Goal: Task Accomplishment & Management: Manage account settings

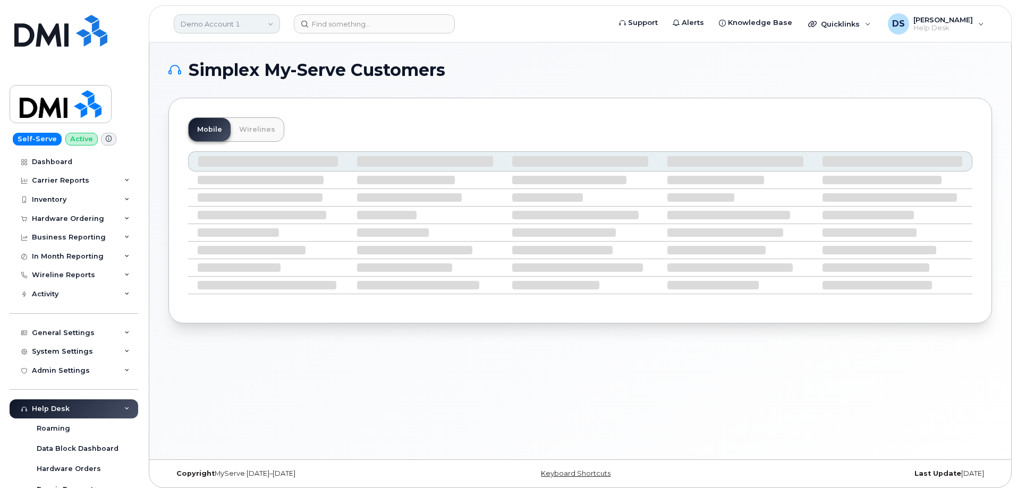
click at [271, 21] on link "Demo Account 1" at bounding box center [227, 23] width 106 height 19
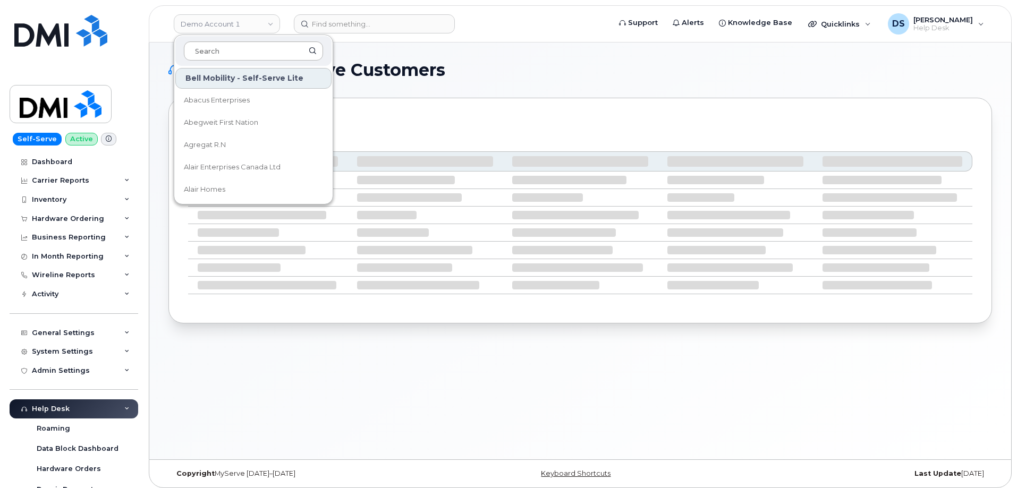
click at [233, 48] on input at bounding box center [253, 50] width 139 height 19
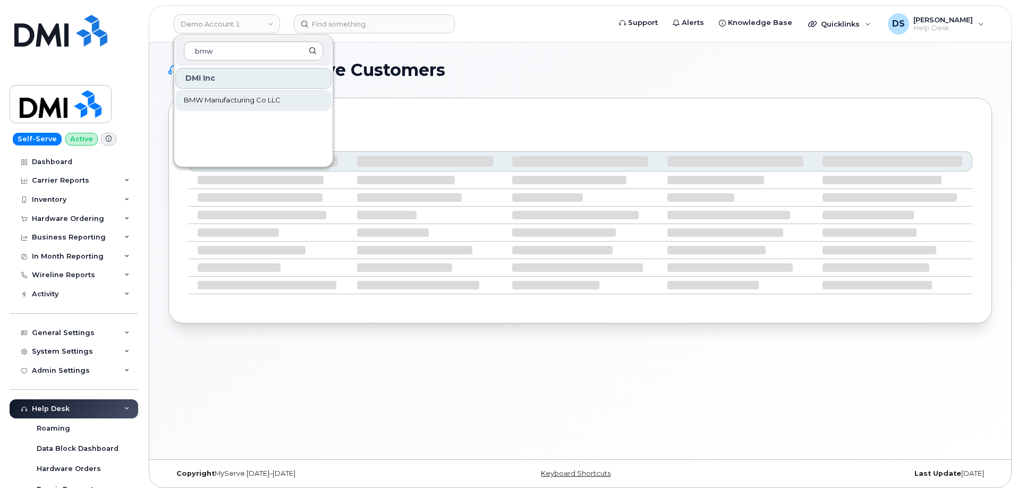
type input "bmw"
click at [233, 99] on span "BMW Manufacturing Co LLC" at bounding box center [232, 100] width 97 height 11
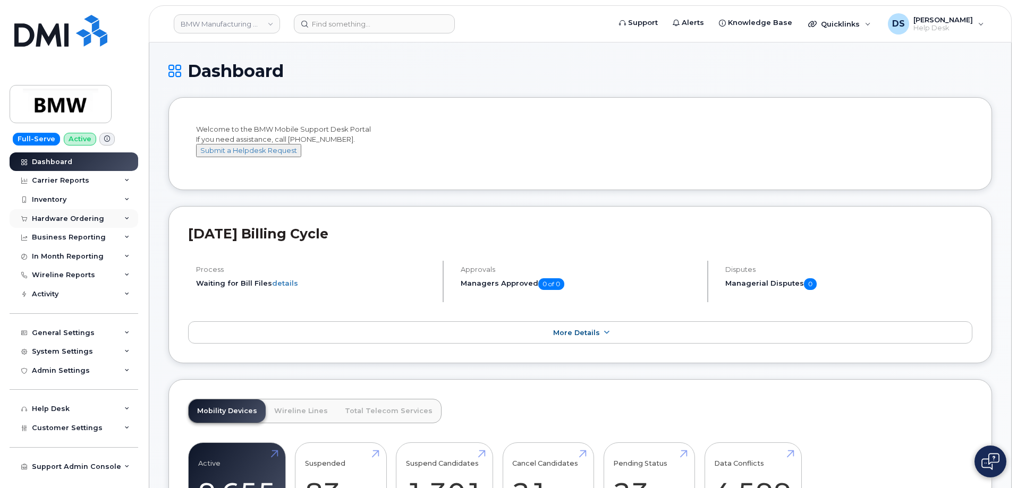
click at [132, 216] on div "Hardware Ordering" at bounding box center [74, 218] width 129 height 19
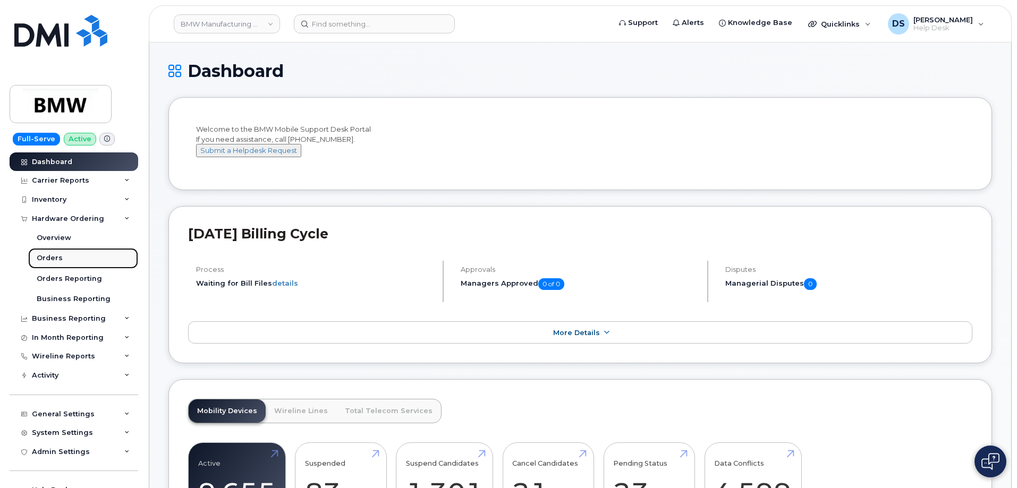
click at [49, 256] on div "Orders" at bounding box center [50, 258] width 26 height 10
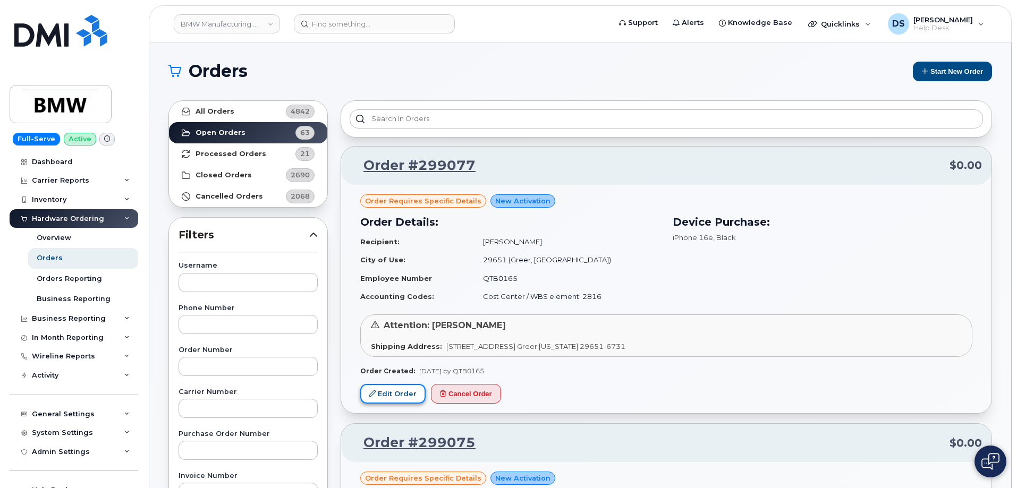
click at [398, 390] on link "Edit Order" at bounding box center [392, 394] width 65 height 20
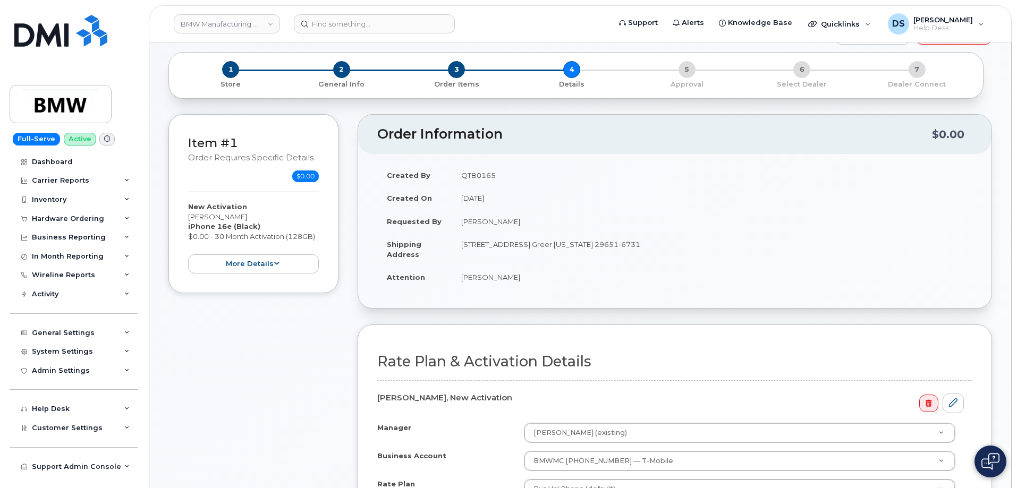
scroll to position [106, 0]
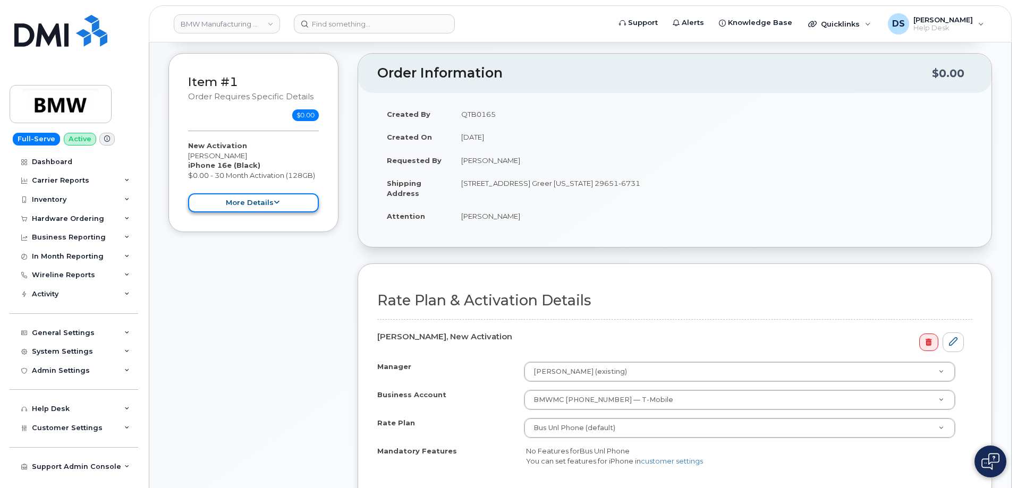
click at [273, 198] on button "more details" at bounding box center [253, 203] width 131 height 20
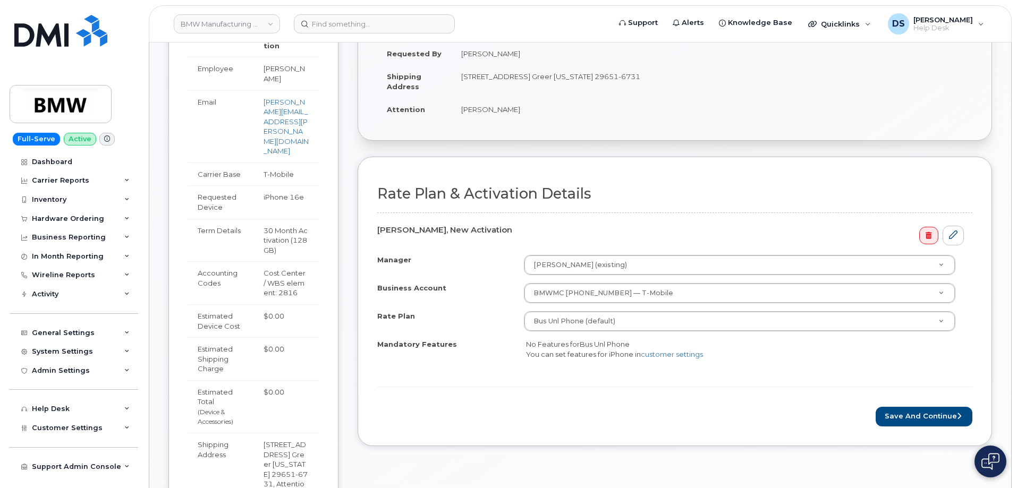
scroll to position [372, 0]
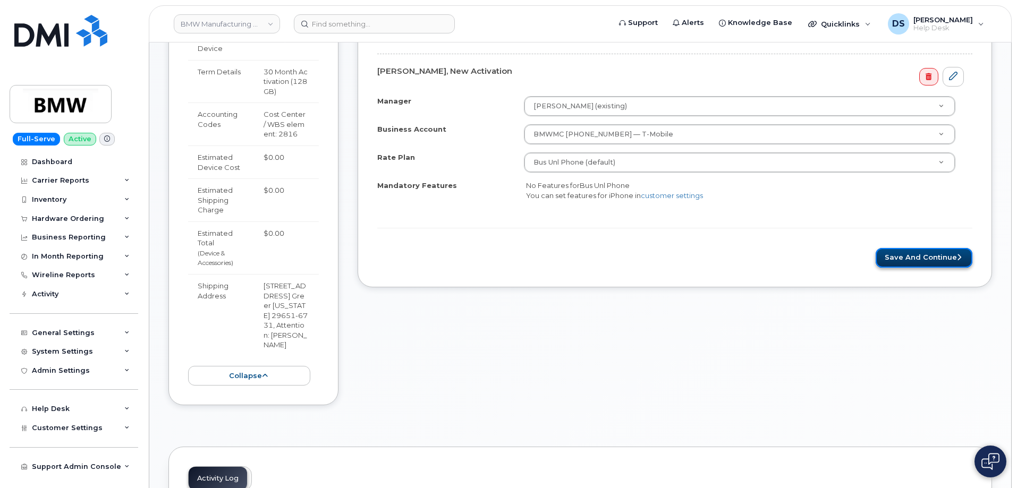
click at [905, 256] on button "Save and Continue" at bounding box center [924, 258] width 97 height 20
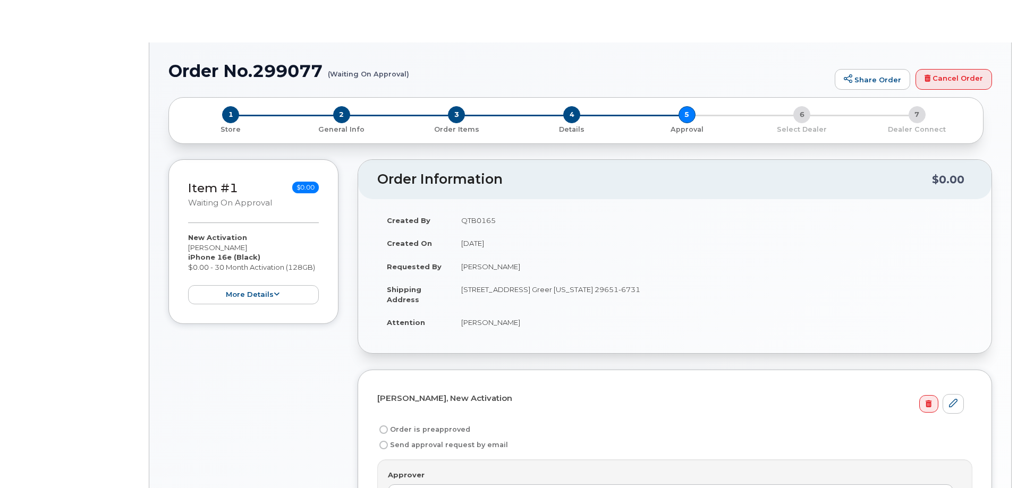
radio input "true"
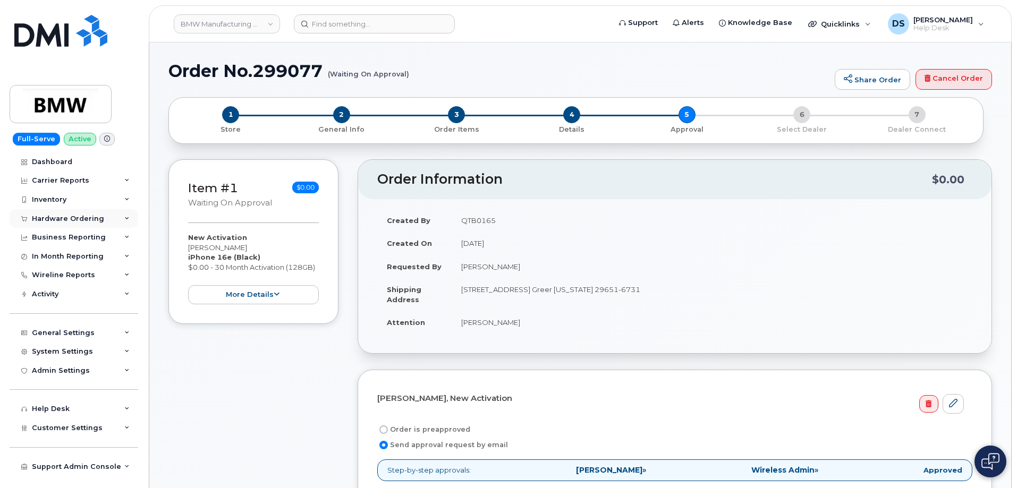
click at [129, 218] on icon at bounding box center [126, 218] width 5 height 5
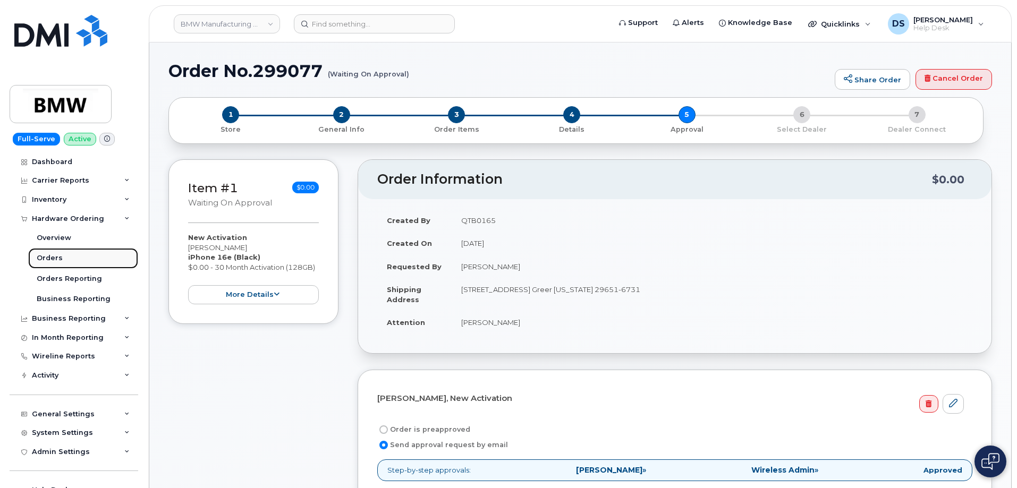
click at [65, 258] on link "Orders" at bounding box center [83, 258] width 110 height 20
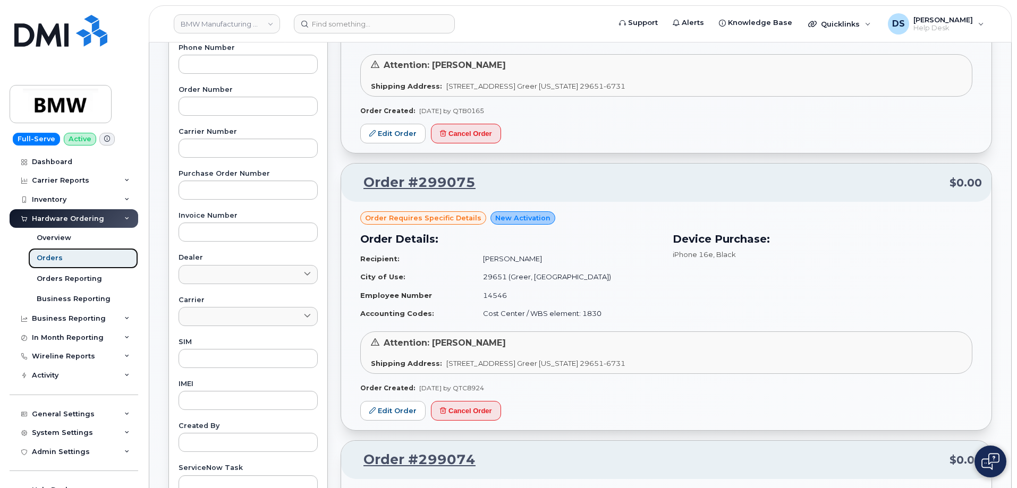
scroll to position [319, 0]
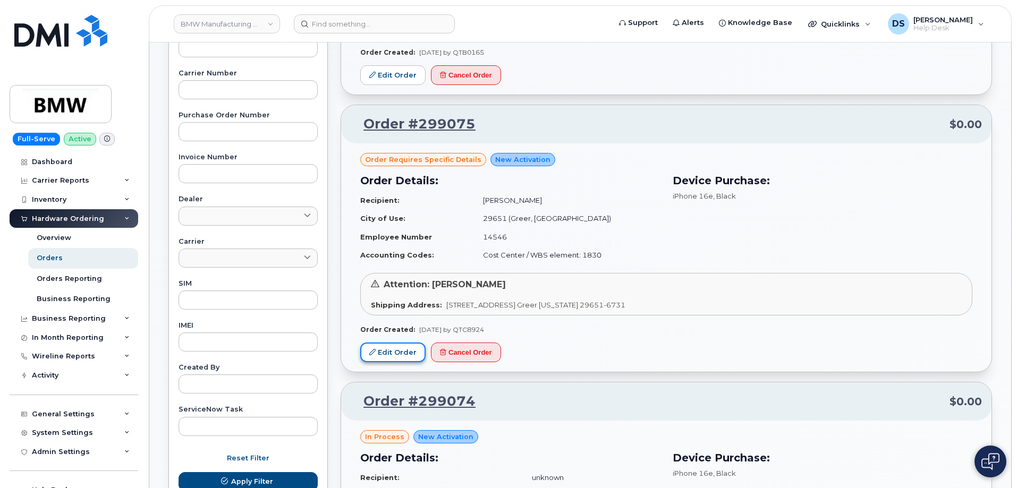
click at [400, 352] on link "Edit Order" at bounding box center [392, 353] width 65 height 20
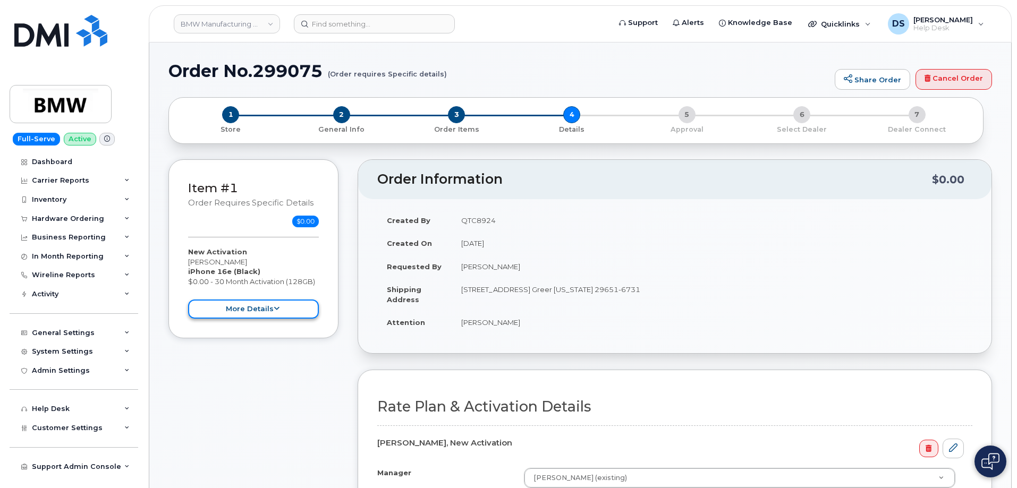
click at [285, 307] on button "more details" at bounding box center [253, 310] width 131 height 20
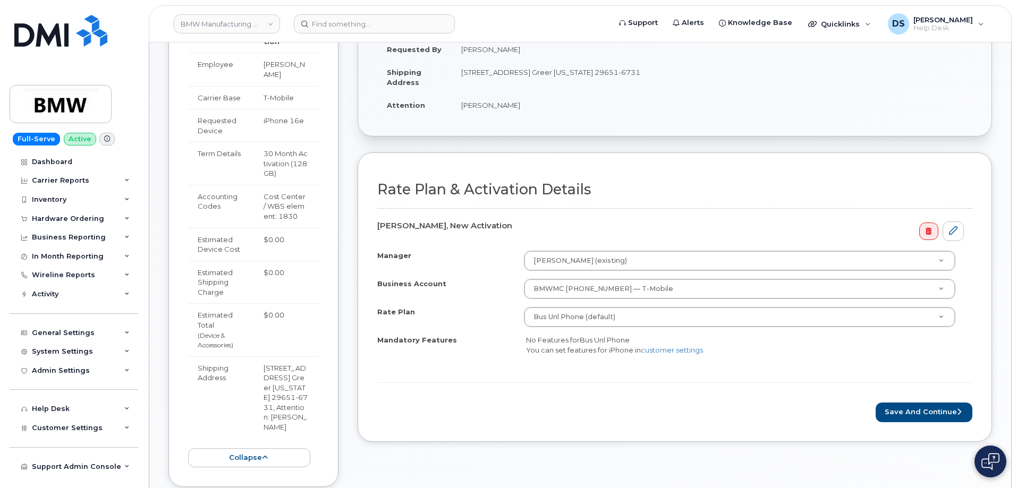
scroll to position [159, 0]
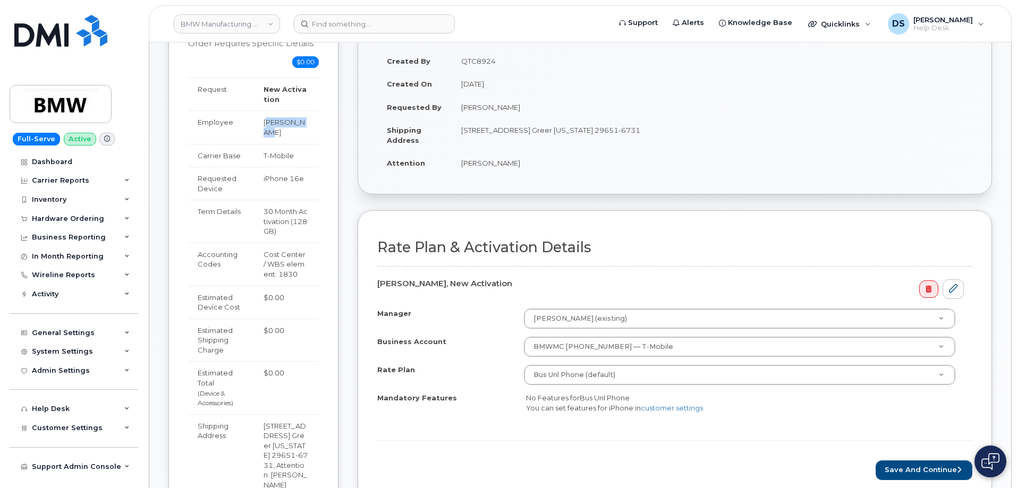
drag, startPoint x: 264, startPoint y: 122, endPoint x: 306, endPoint y: 119, distance: 41.5
click at [306, 119] on td "Dolan Egan" at bounding box center [286, 127] width 65 height 33
copy td "Dolan Egan"
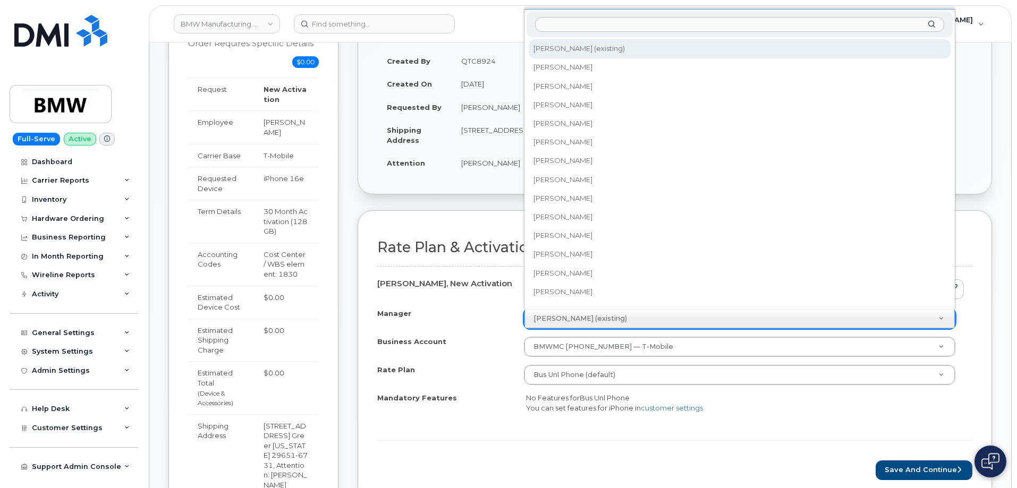
drag, startPoint x: 533, startPoint y: 317, endPoint x: 568, endPoint y: 318, distance: 34.6
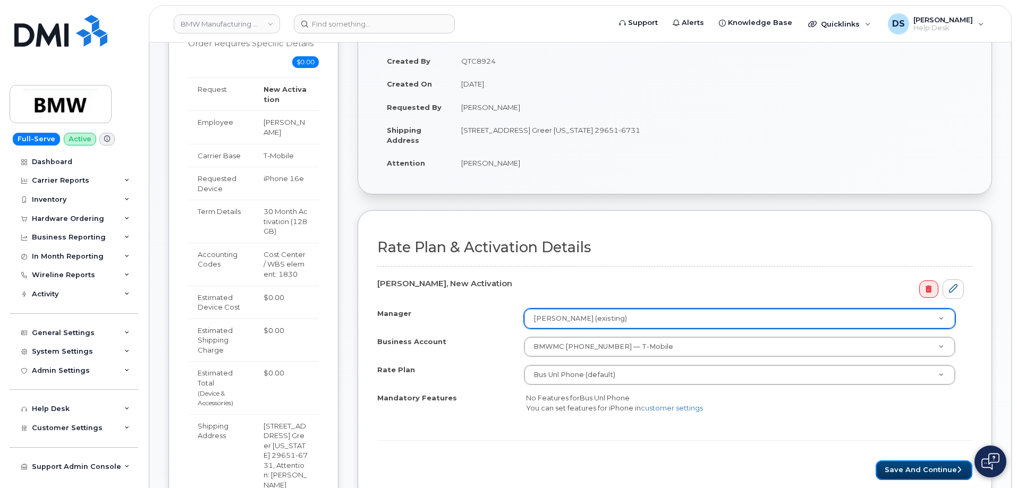
drag, startPoint x: 926, startPoint y: 466, endPoint x: 910, endPoint y: 457, distance: 19.1
click at [927, 466] on button "Save and Continue" at bounding box center [924, 471] width 97 height 20
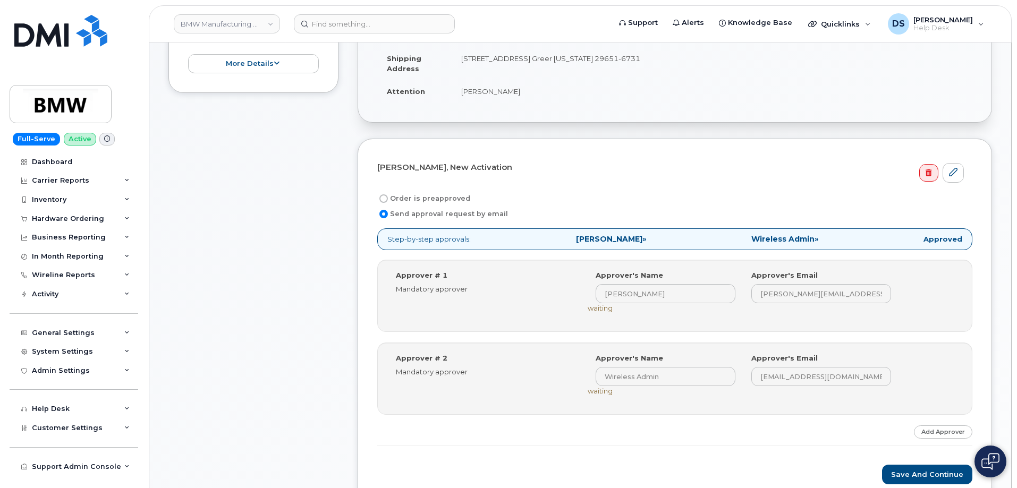
scroll to position [319, 0]
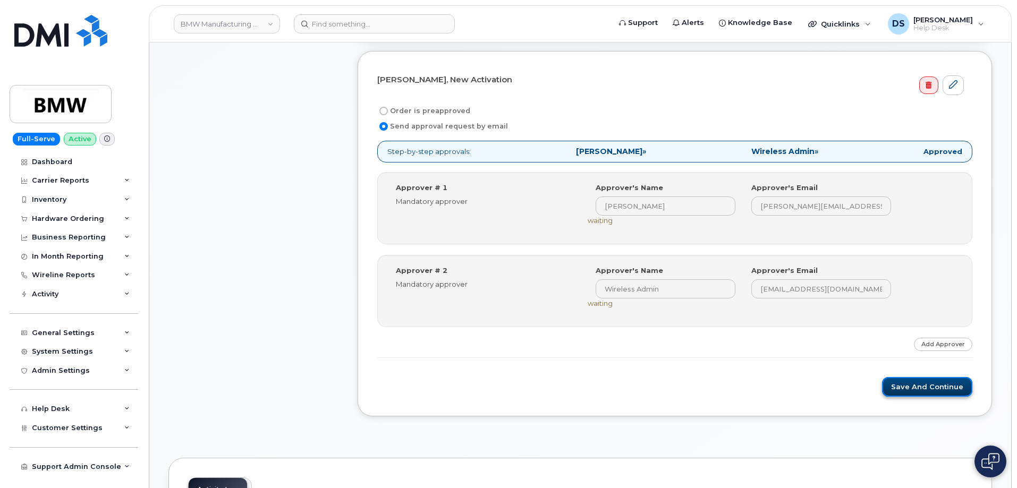
click at [919, 387] on button "Save and Continue" at bounding box center [927, 387] width 90 height 20
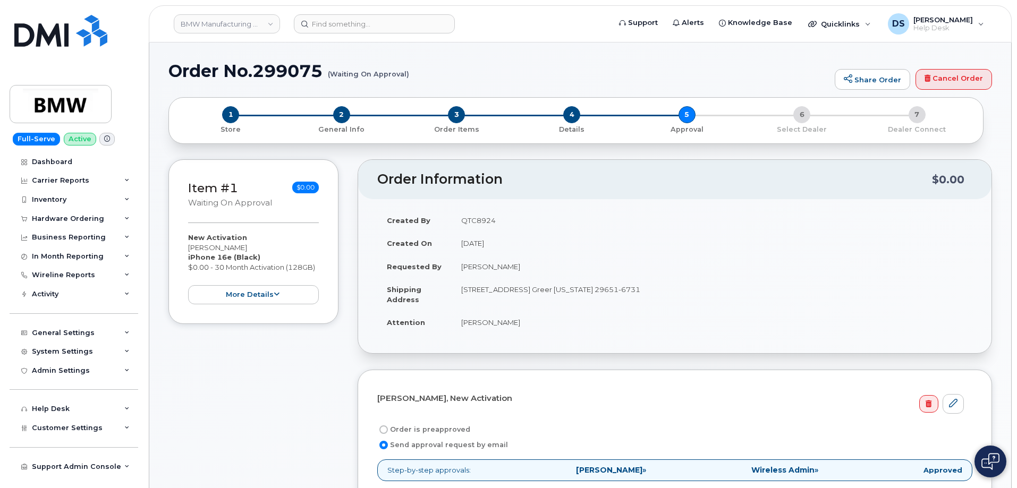
click at [253, 391] on div "Item #1 Waiting On Approval $0.00 New Activation Dolan Egan iPhone 16e (Black) …" at bounding box center [253, 460] width 170 height 602
click at [129, 217] on icon at bounding box center [126, 218] width 5 height 5
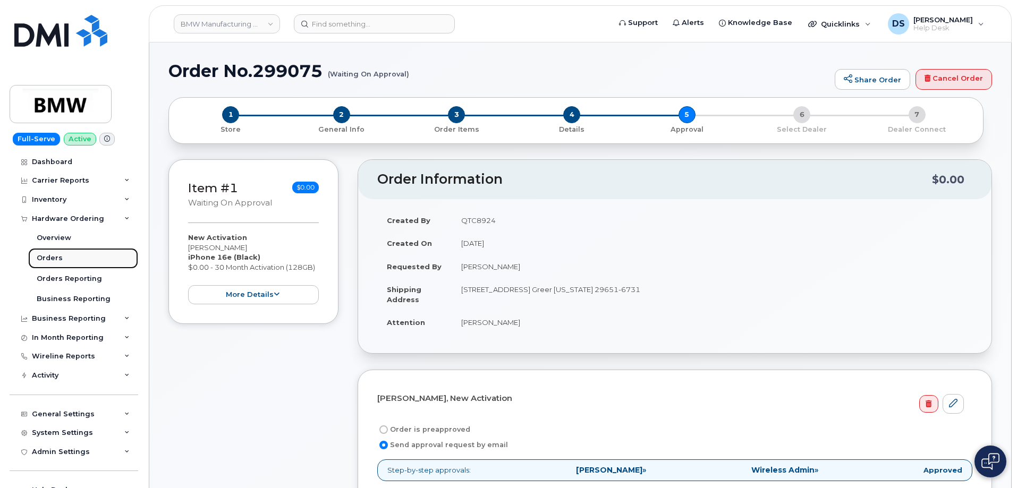
click at [57, 258] on div "Orders" at bounding box center [50, 258] width 26 height 10
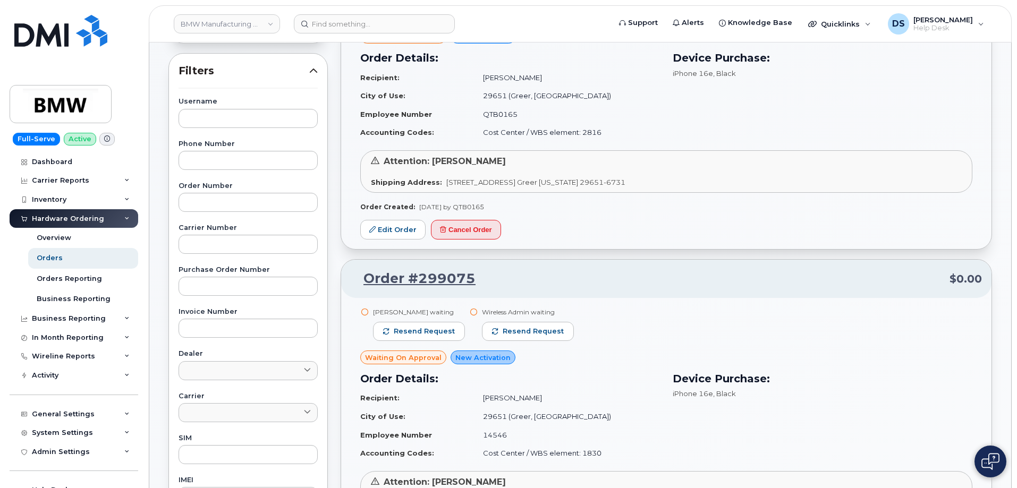
scroll to position [53, 0]
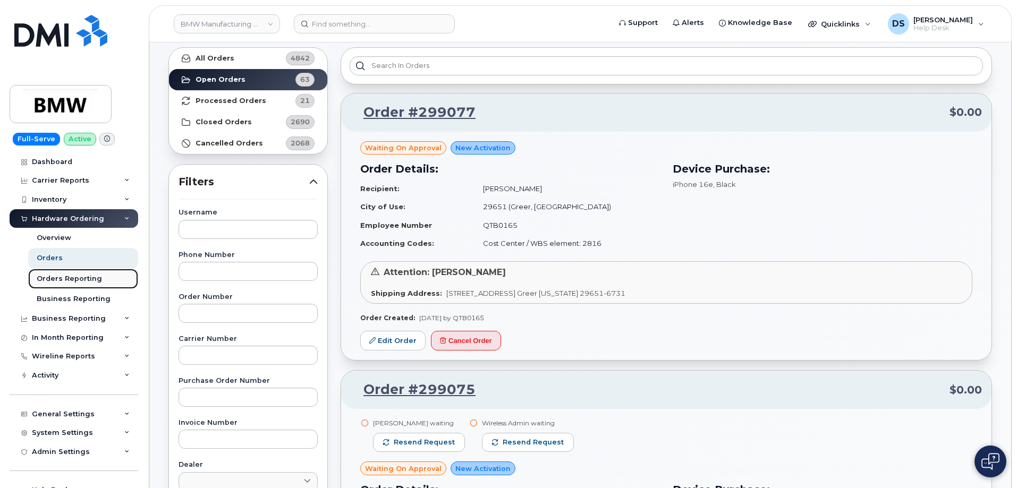
click at [89, 277] on div "Orders Reporting" at bounding box center [69, 279] width 65 height 10
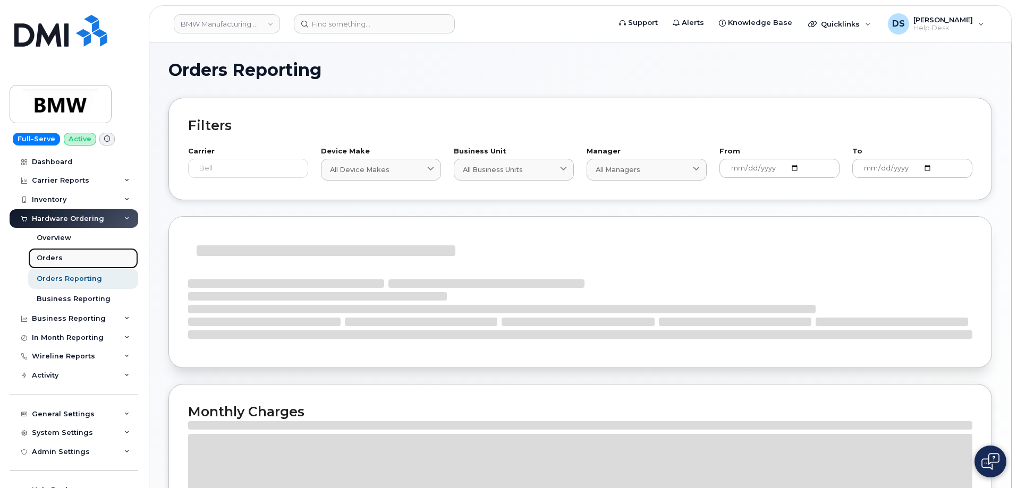
click at [61, 255] on link "Orders" at bounding box center [83, 258] width 110 height 20
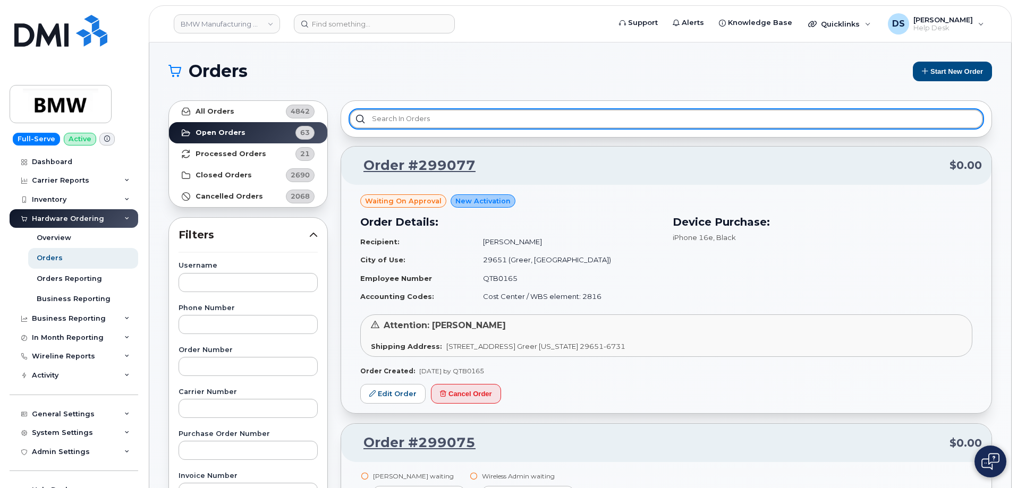
click at [408, 120] on input "text" at bounding box center [666, 118] width 633 height 19
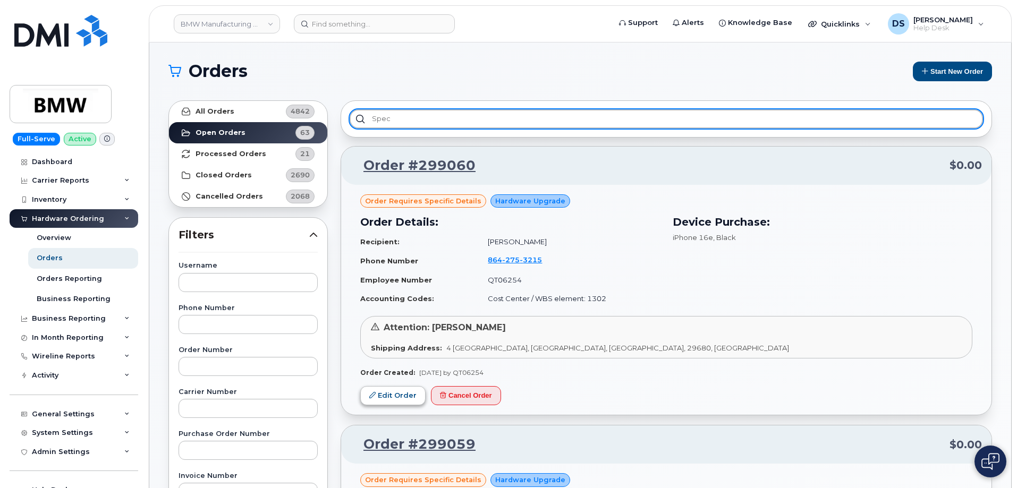
type input "spec"
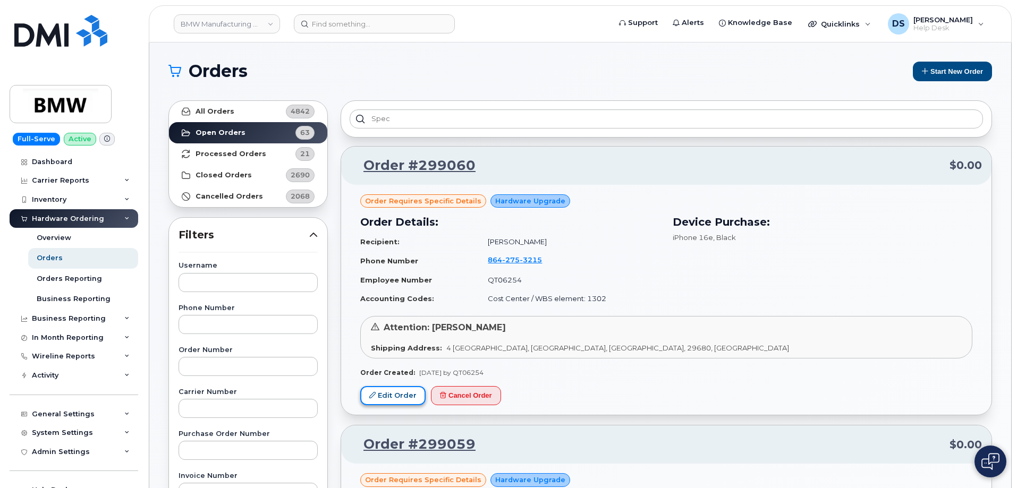
click at [387, 395] on link "Edit Order" at bounding box center [392, 396] width 65 height 20
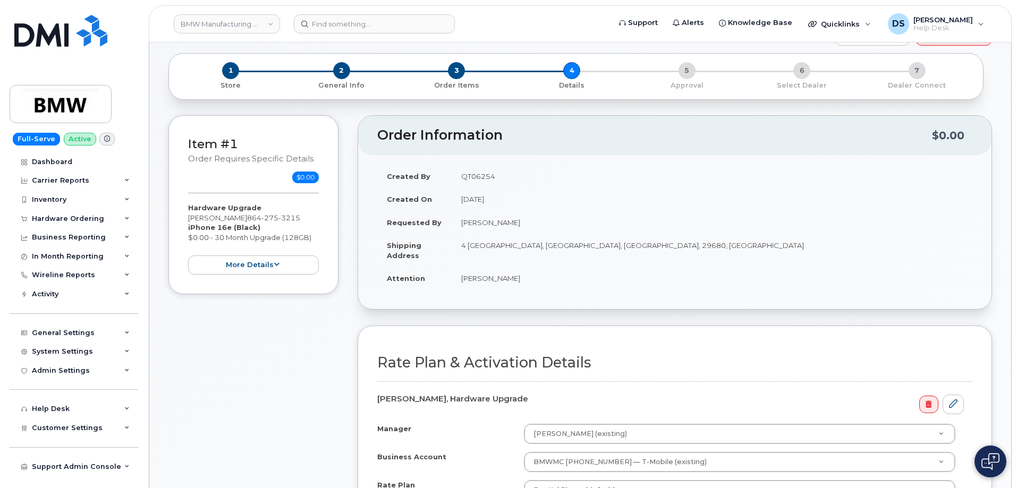
scroll to position [106, 0]
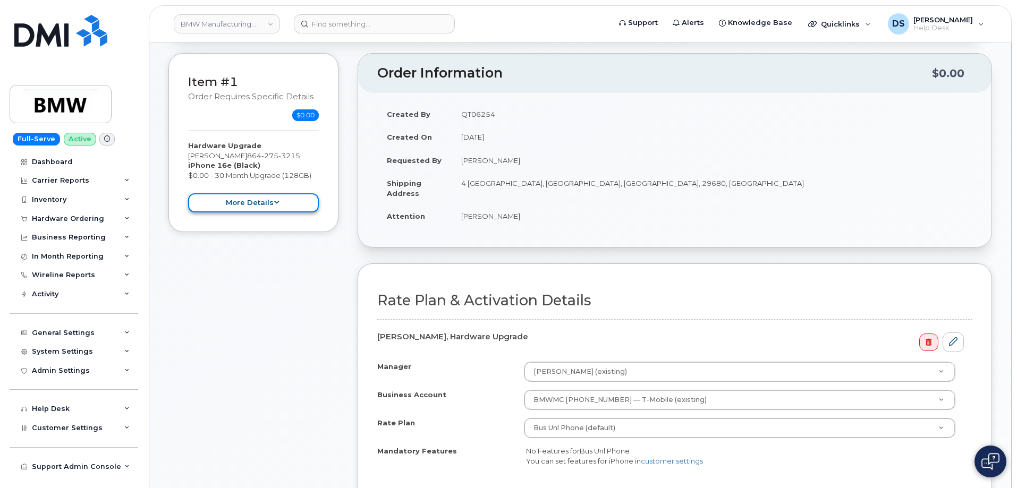
click at [282, 202] on button "more details" at bounding box center [253, 203] width 131 height 20
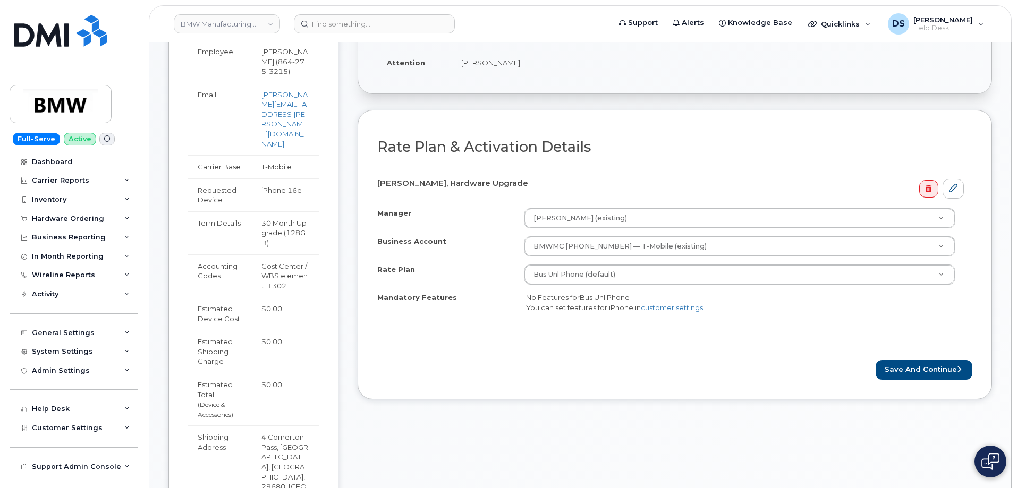
scroll to position [266, 0]
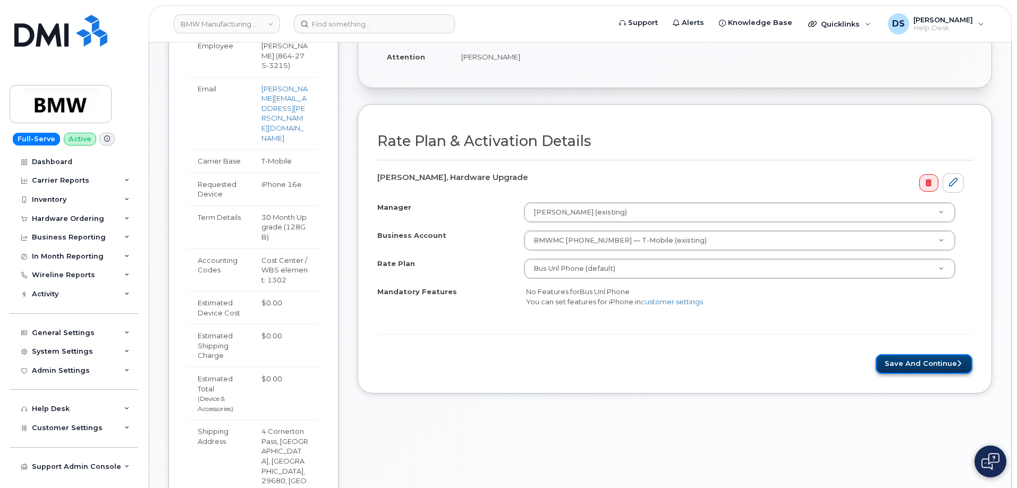
click at [926, 364] on button "Save and Continue" at bounding box center [924, 364] width 97 height 20
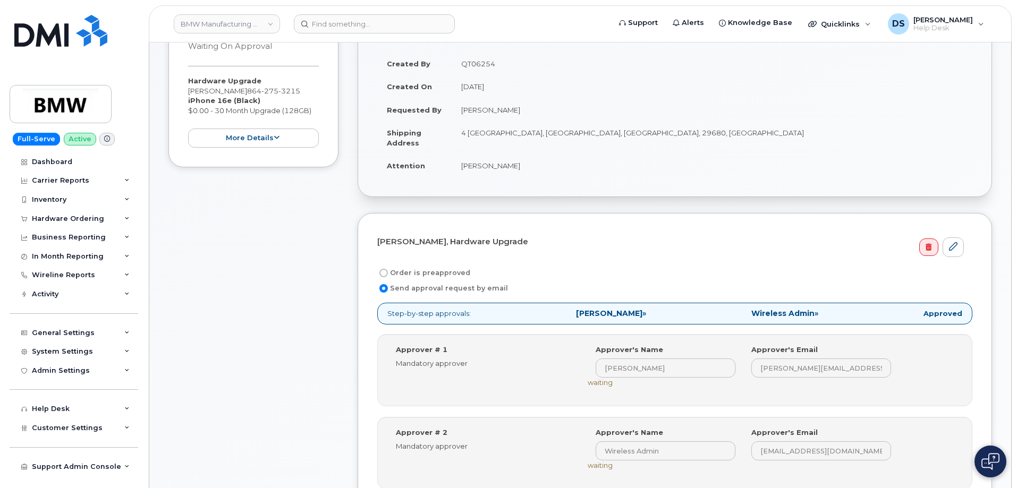
scroll to position [319, 0]
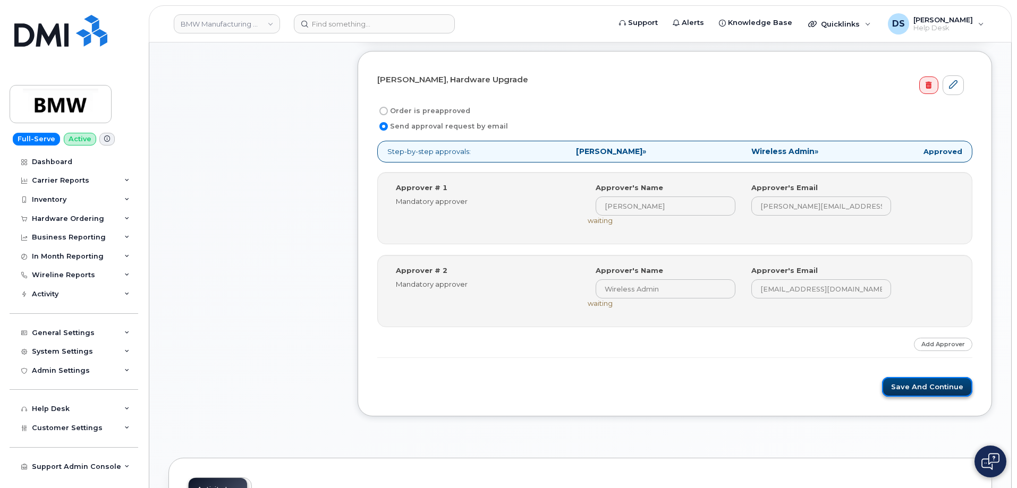
click at [940, 387] on button "Save and Continue" at bounding box center [927, 387] width 90 height 20
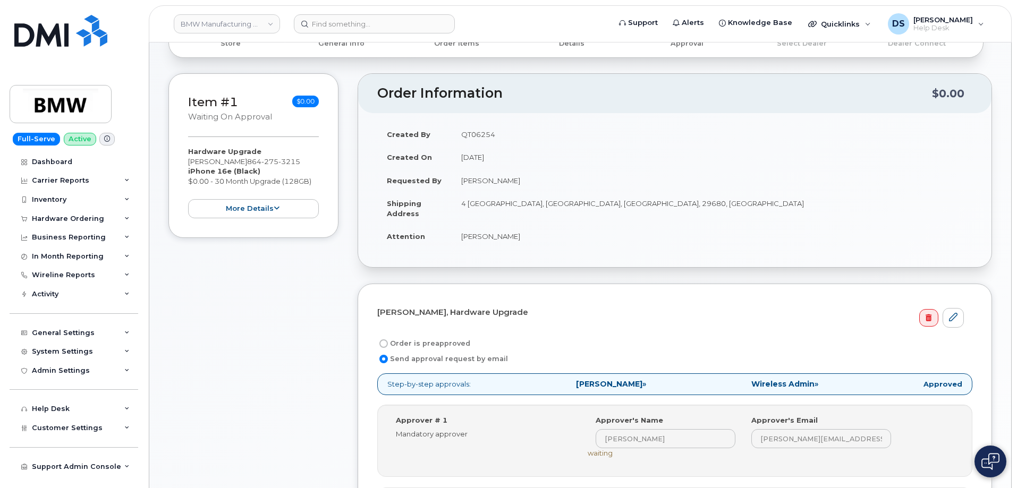
scroll to position [213, 0]
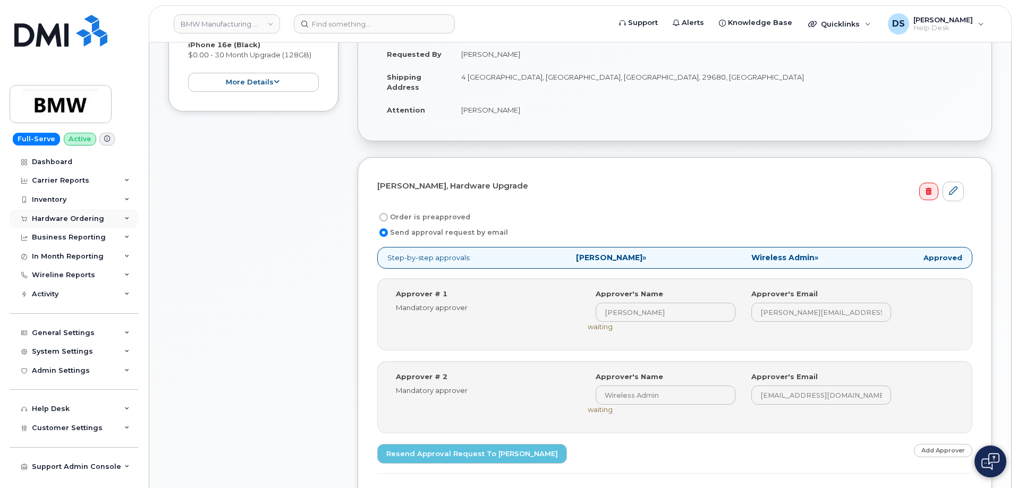
click at [129, 217] on icon at bounding box center [126, 218] width 5 height 5
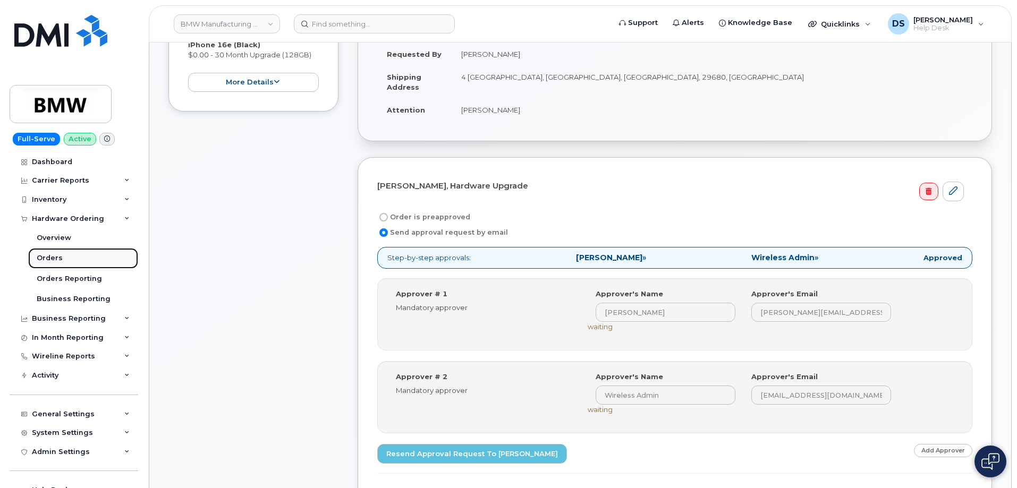
click at [52, 257] on div "Orders" at bounding box center [50, 258] width 26 height 10
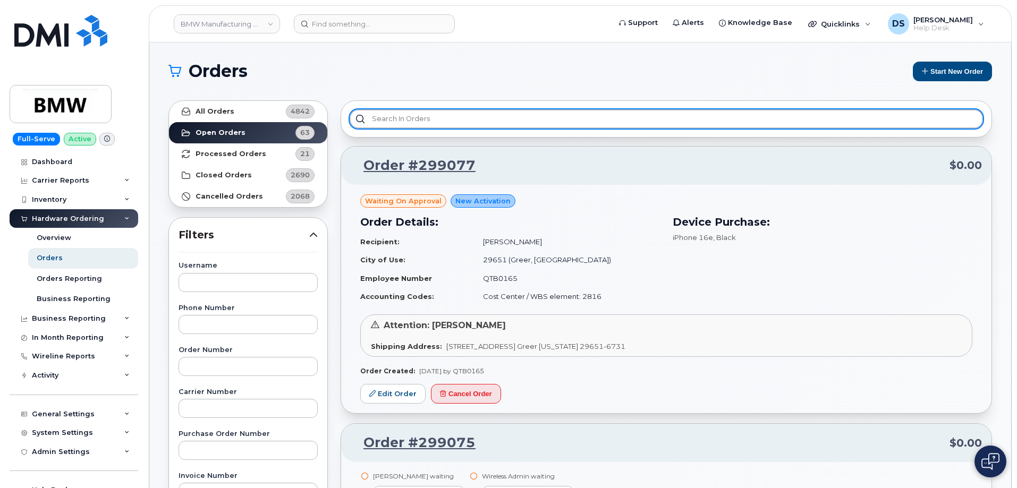
click at [393, 116] on input "text" at bounding box center [666, 118] width 633 height 19
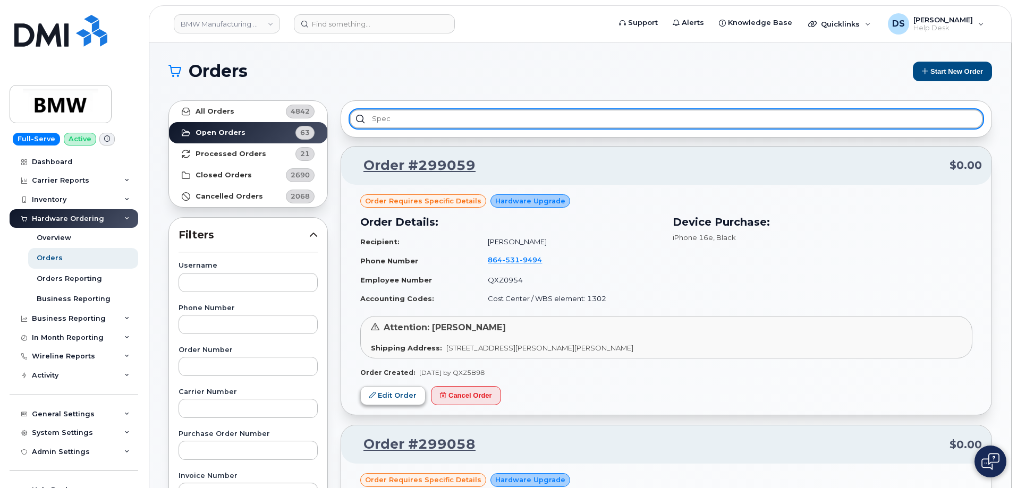
type input "spec"
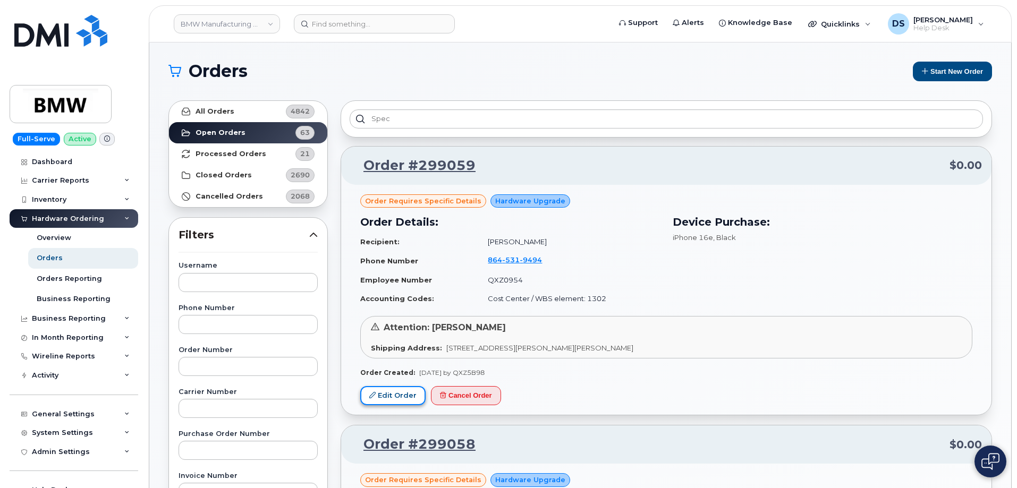
click at [396, 398] on link "Edit Order" at bounding box center [392, 396] width 65 height 20
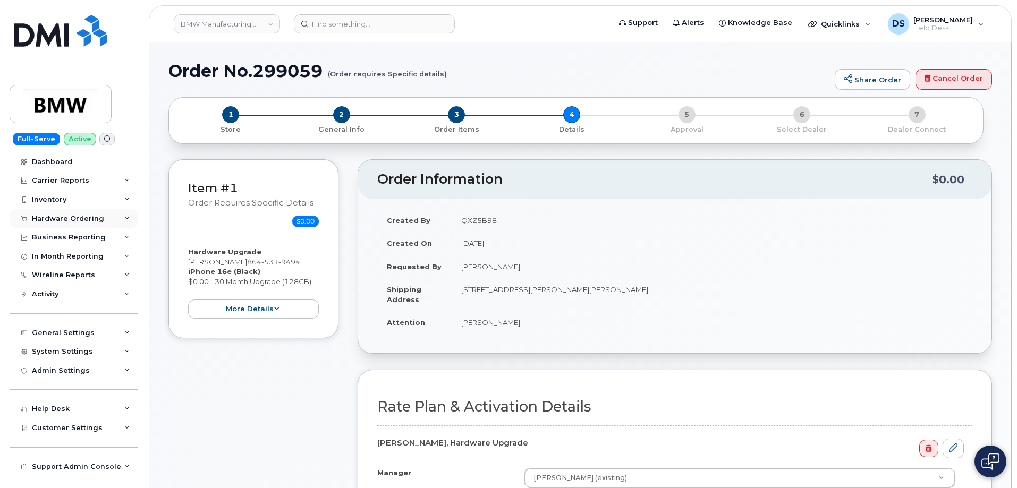
click at [122, 215] on div "Hardware Ordering" at bounding box center [74, 218] width 129 height 19
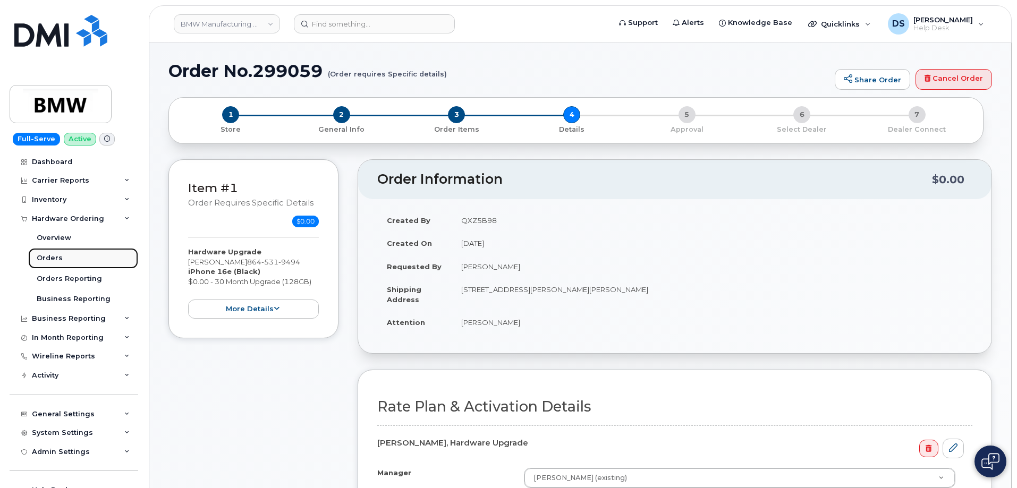
click at [57, 258] on div "Orders" at bounding box center [50, 258] width 26 height 10
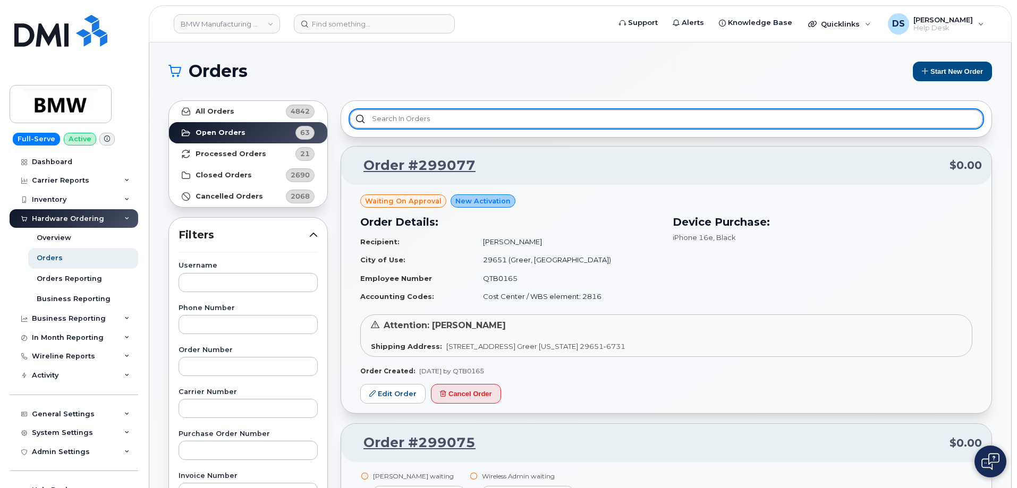
click at [424, 116] on input "text" at bounding box center [666, 118] width 633 height 19
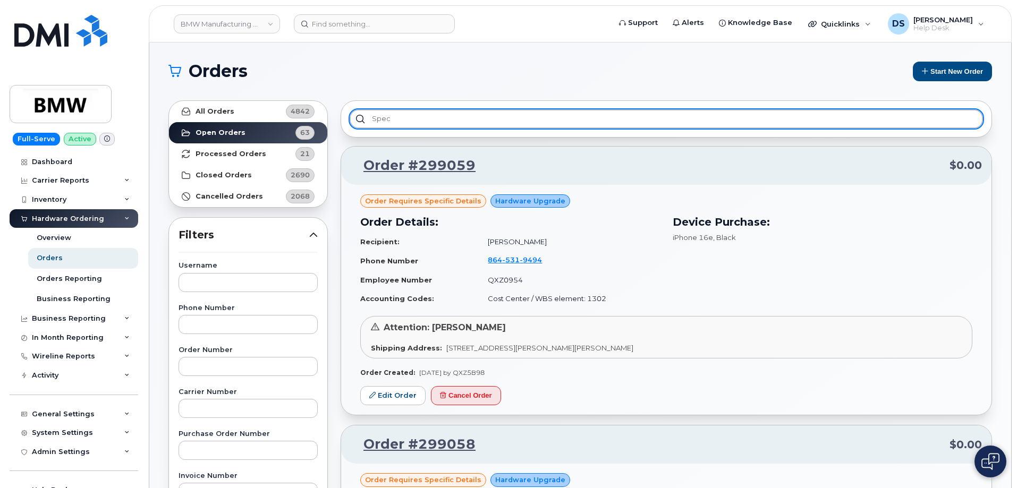
type input "spec"
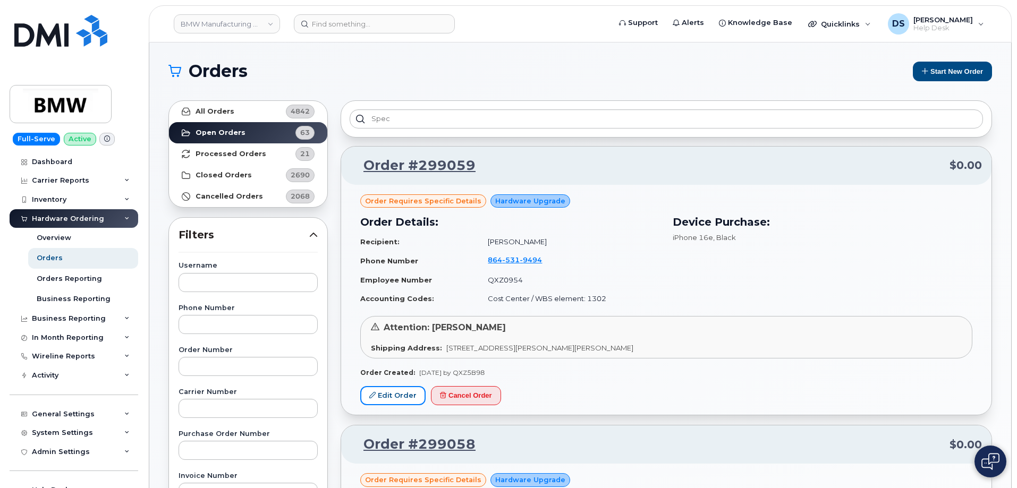
drag, startPoint x: 383, startPoint y: 391, endPoint x: 387, endPoint y: 385, distance: 6.9
click at [383, 391] on link "Edit Order" at bounding box center [392, 396] width 65 height 20
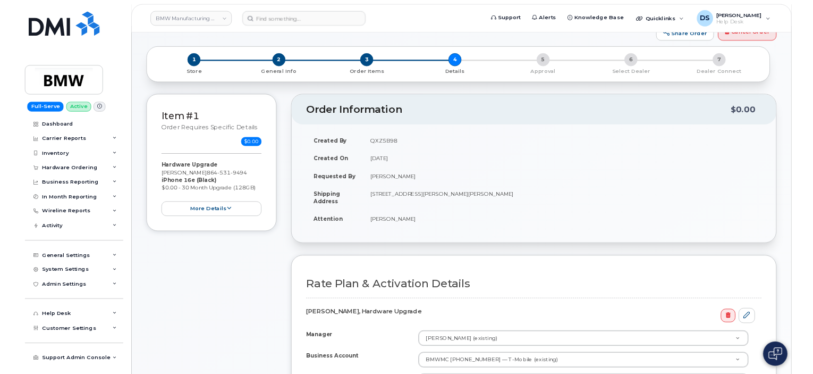
scroll to position [159, 0]
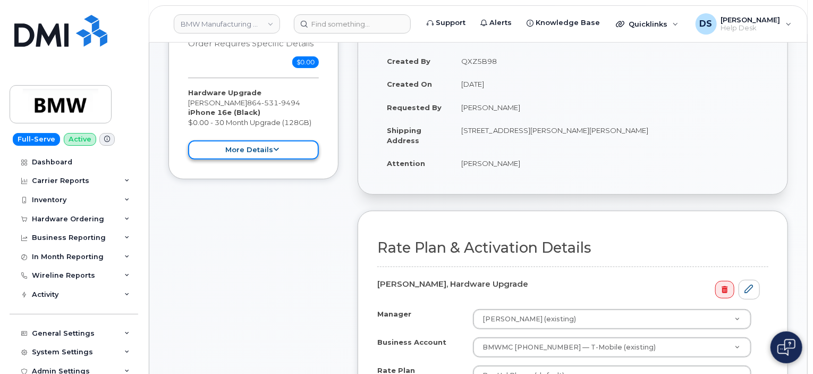
click at [280, 149] on button "more details" at bounding box center [253, 150] width 131 height 20
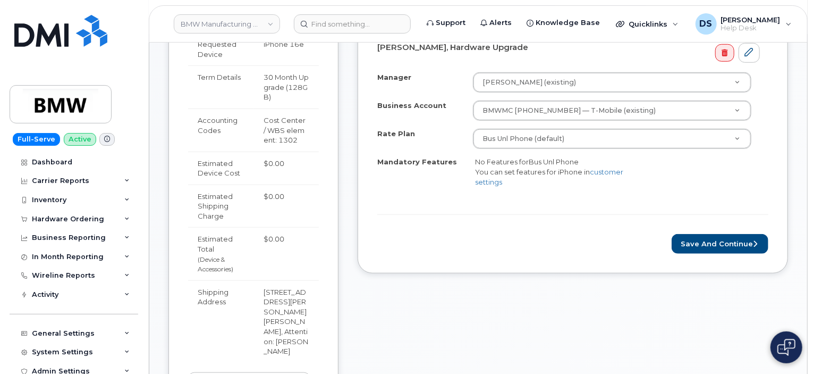
scroll to position [398, 0]
click at [693, 238] on button "Save and Continue" at bounding box center [720, 242] width 97 height 20
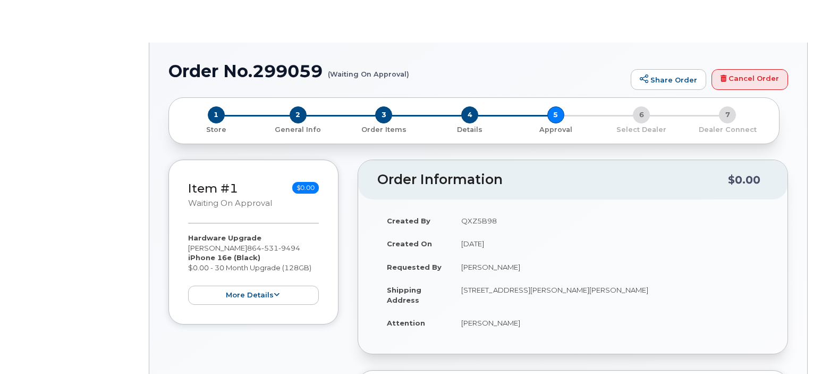
radio input "true"
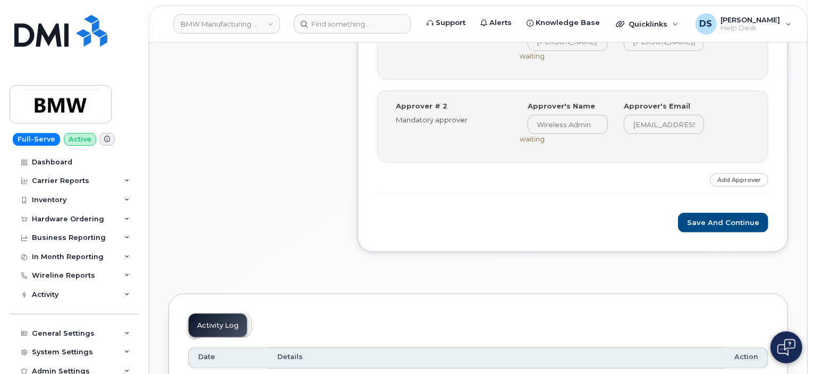
scroll to position [529, 0]
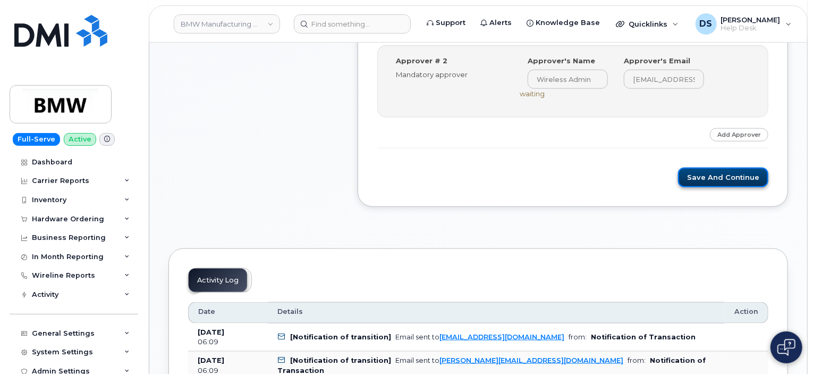
click at [726, 171] on button "Save and Continue" at bounding box center [723, 177] width 90 height 20
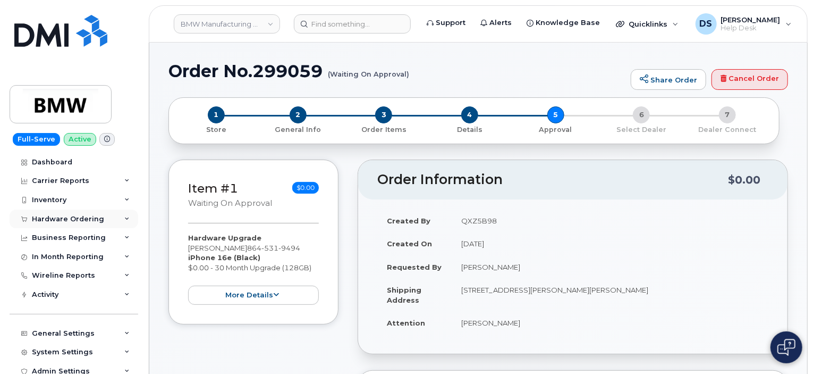
click at [124, 218] on icon at bounding box center [126, 218] width 5 height 5
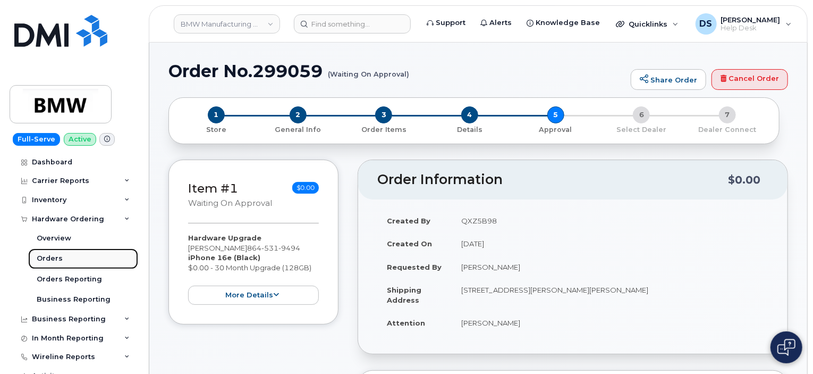
click at [53, 257] on div "Orders" at bounding box center [50, 258] width 26 height 10
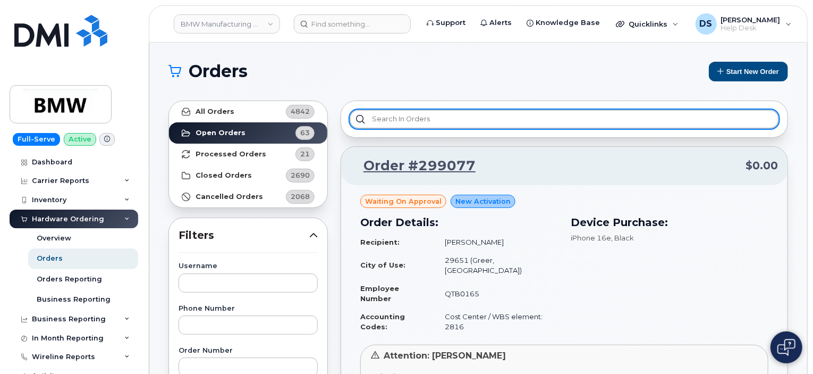
click at [401, 123] on input "text" at bounding box center [564, 118] width 429 height 19
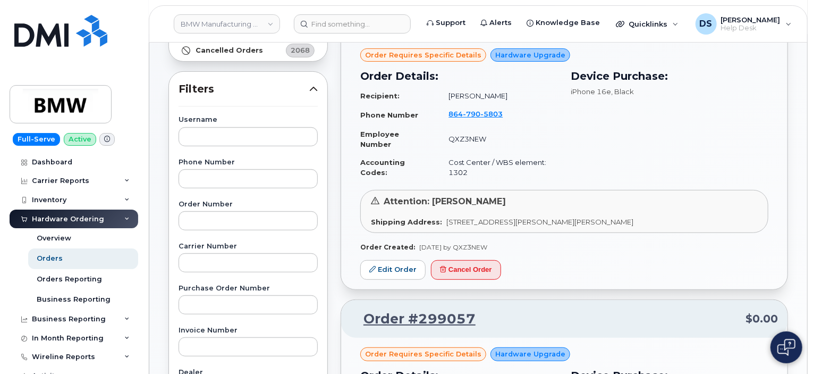
scroll to position [149, 0]
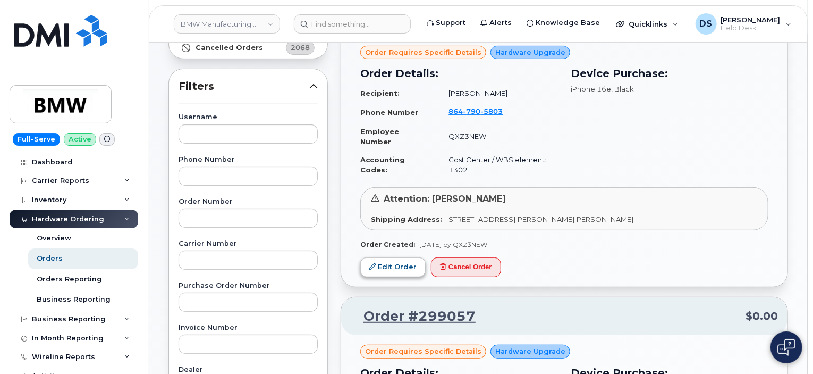
type input "spe"
click at [387, 261] on link "Edit Order" at bounding box center [392, 267] width 65 height 20
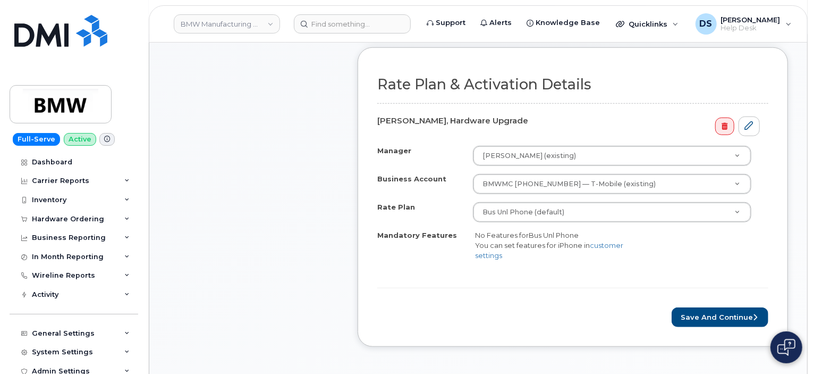
scroll to position [178, 0]
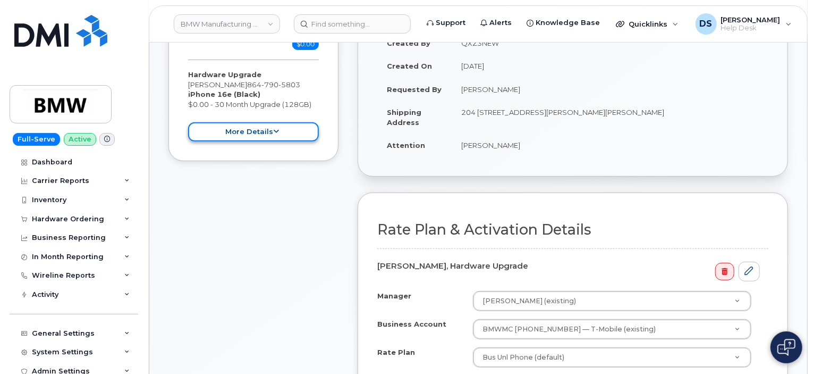
click at [283, 129] on button "more details" at bounding box center [253, 132] width 131 height 20
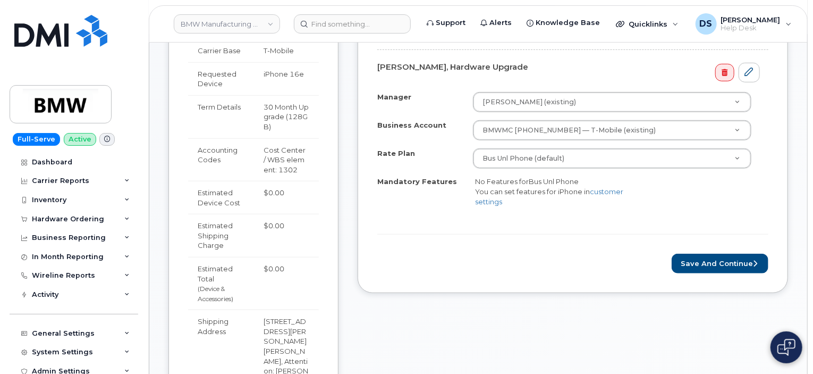
scroll to position [384, 0]
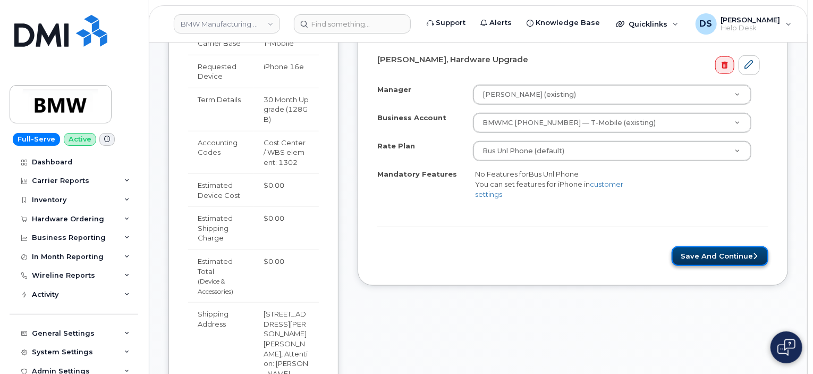
click at [700, 251] on button "Save and Continue" at bounding box center [720, 256] width 97 height 20
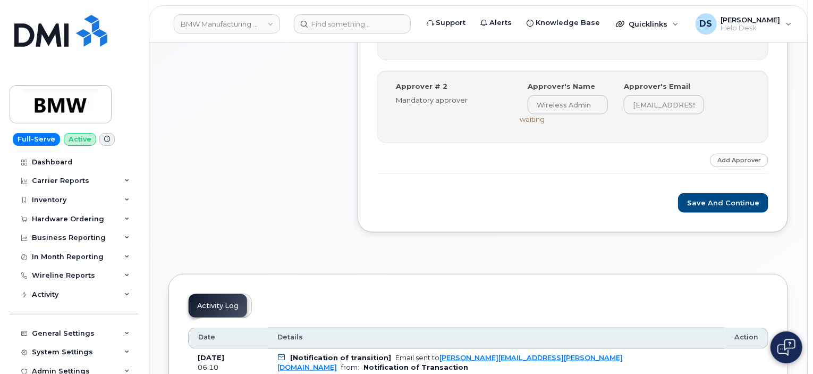
scroll to position [507, 0]
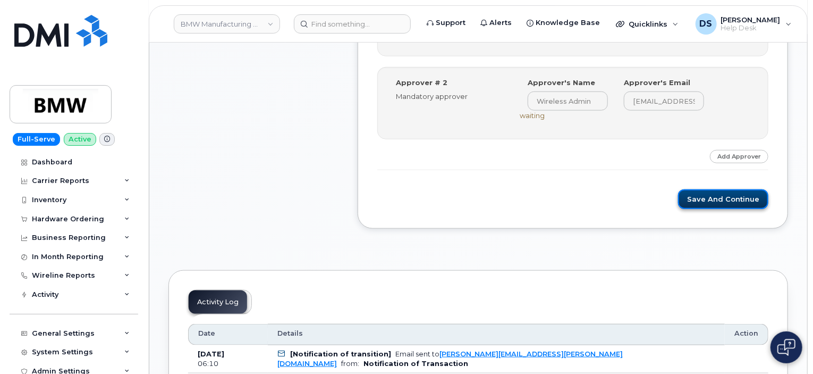
click at [710, 197] on button "Save and Continue" at bounding box center [723, 199] width 90 height 20
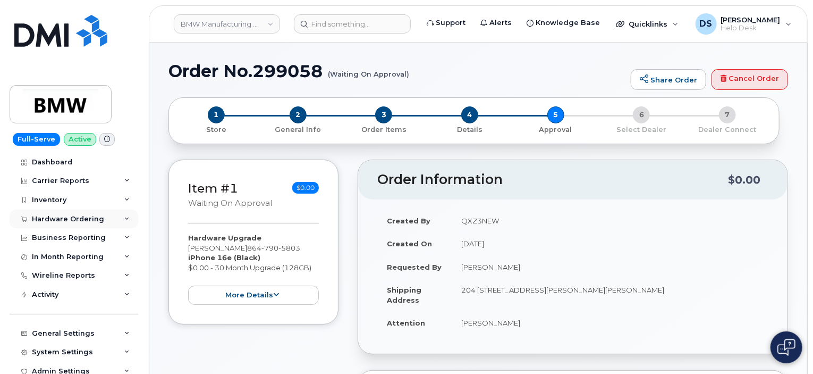
click at [117, 218] on div "Hardware Ordering" at bounding box center [74, 218] width 129 height 19
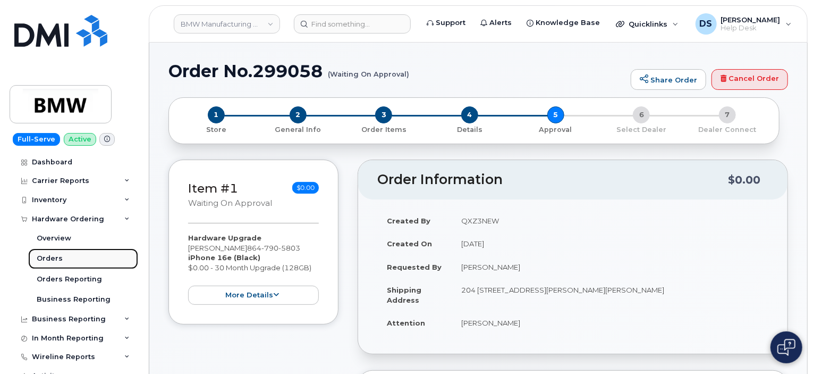
click at [62, 255] on link "Orders" at bounding box center [83, 258] width 110 height 20
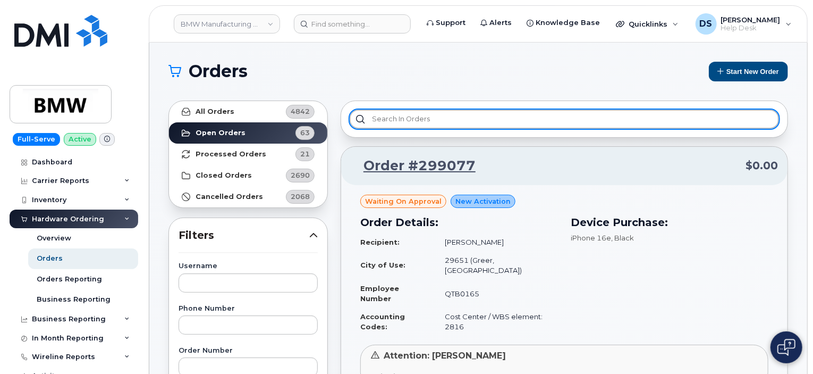
click at [375, 121] on input "text" at bounding box center [564, 118] width 429 height 19
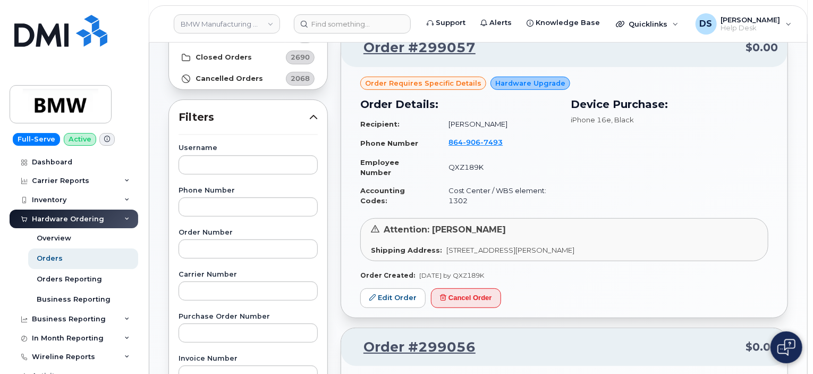
scroll to position [121, 0]
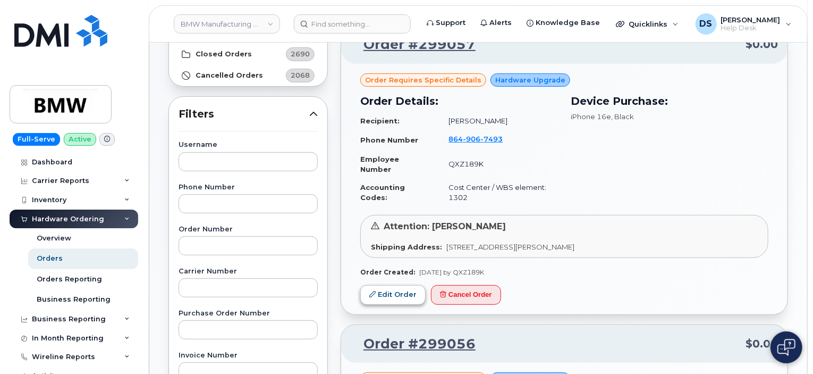
type input "spec"
click at [394, 290] on link "Edit Order" at bounding box center [392, 295] width 65 height 20
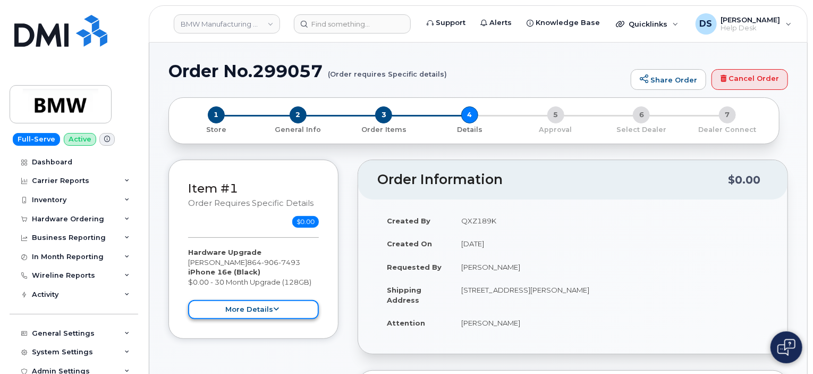
click at [268, 309] on button "more details" at bounding box center [253, 310] width 131 height 20
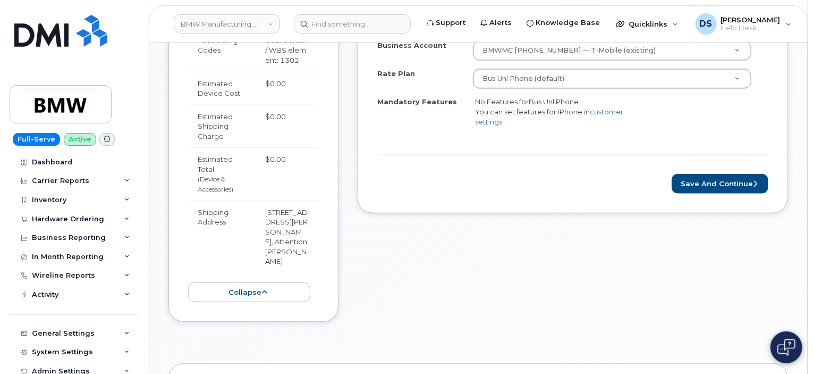
scroll to position [476, 0]
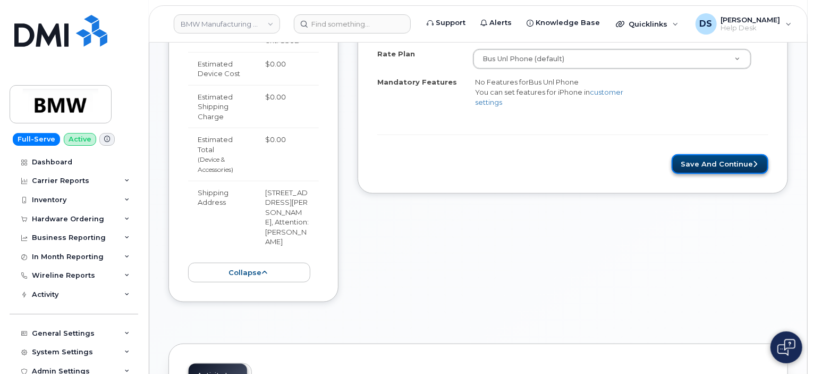
click at [707, 158] on button "Save and Continue" at bounding box center [720, 164] width 97 height 20
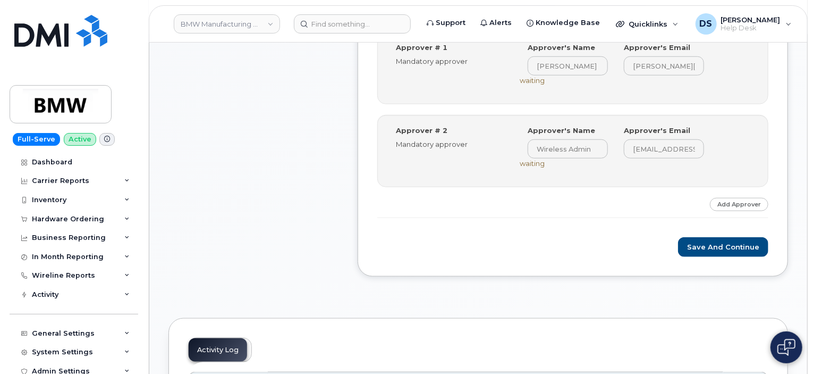
scroll to position [461, 0]
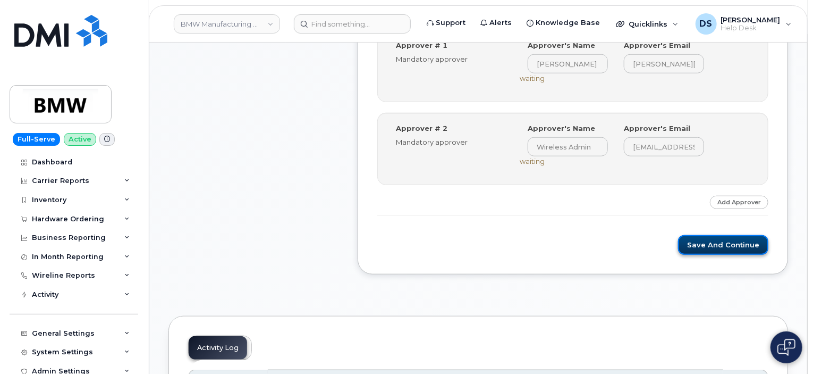
click at [728, 236] on button "Save and Continue" at bounding box center [723, 245] width 90 height 20
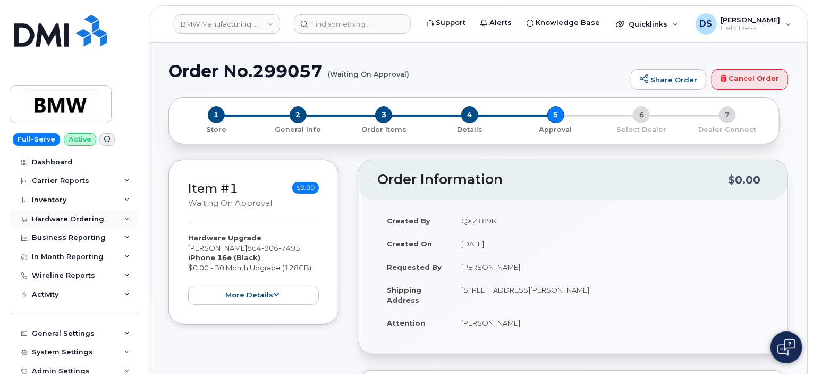
click at [124, 219] on icon at bounding box center [126, 218] width 5 height 5
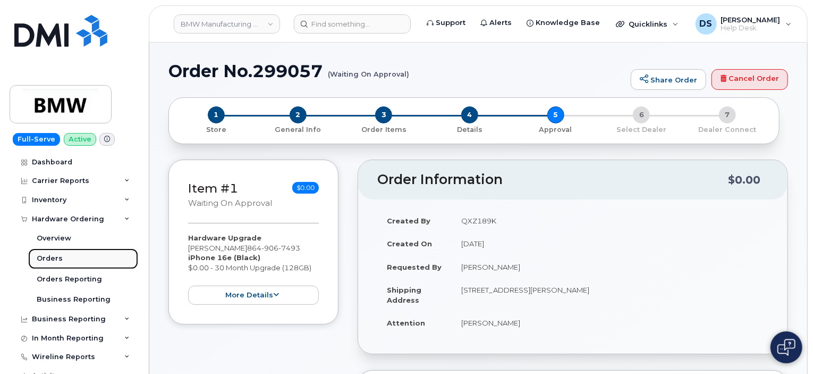
click at [60, 255] on div "Orders" at bounding box center [50, 258] width 26 height 10
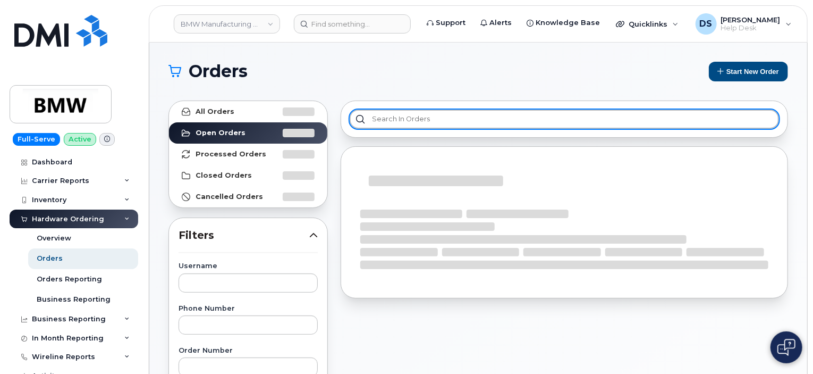
click at [383, 115] on input "text" at bounding box center [564, 118] width 429 height 19
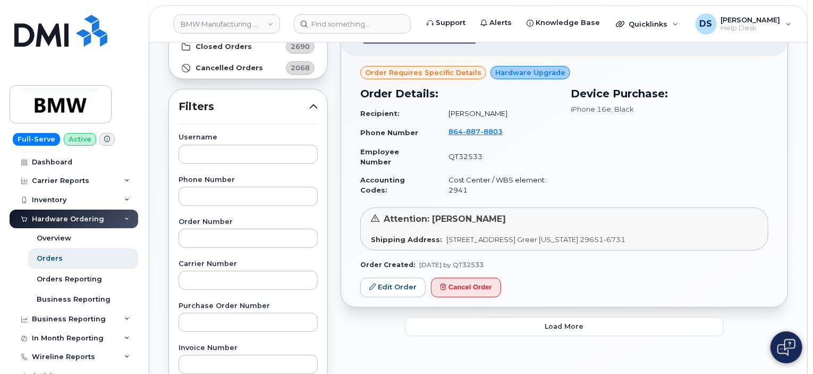
scroll to position [139, 0]
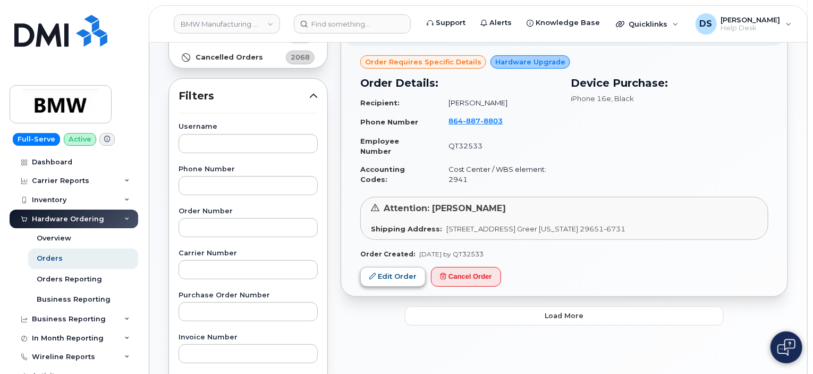
type input "spec"
click at [392, 286] on link "Edit Order" at bounding box center [392, 277] width 65 height 20
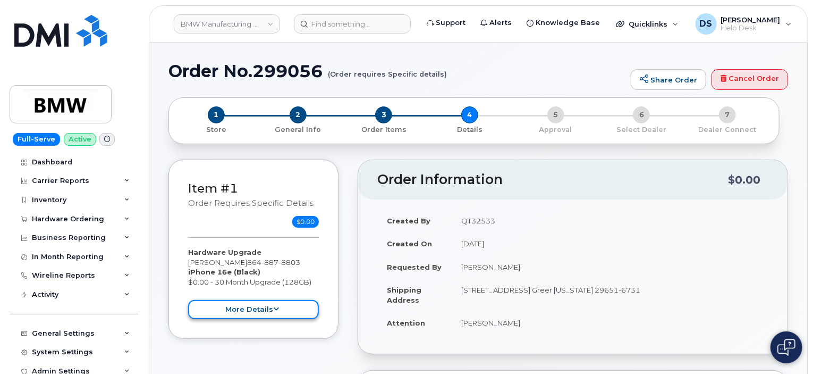
click at [271, 309] on button "more details" at bounding box center [253, 310] width 131 height 20
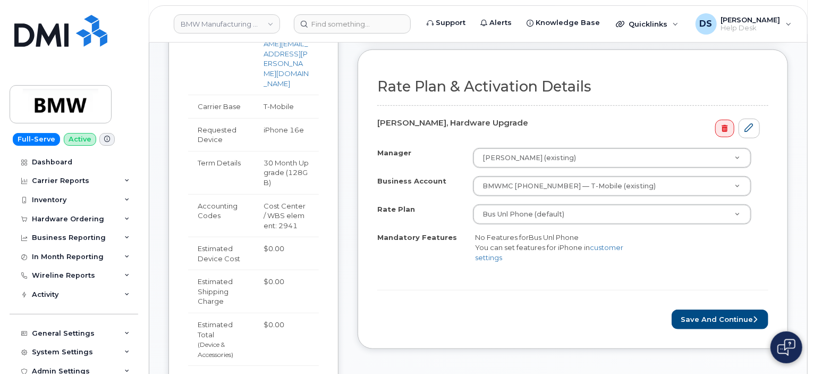
scroll to position [324, 0]
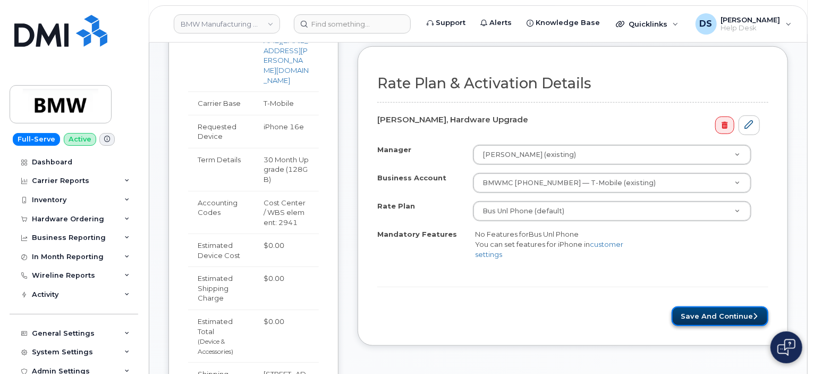
click at [697, 320] on button "Save and Continue" at bounding box center [720, 316] width 97 height 20
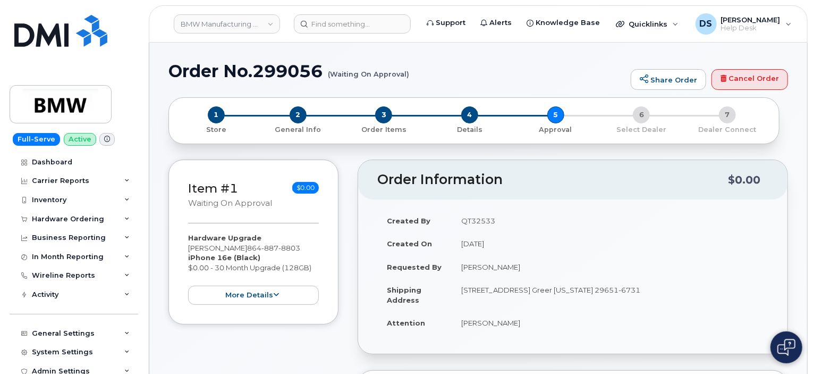
click at [697, 320] on td "Ryan Jones" at bounding box center [610, 322] width 317 height 23
click at [269, 21] on link "BMW Manufacturing Co LLC" at bounding box center [227, 23] width 106 height 19
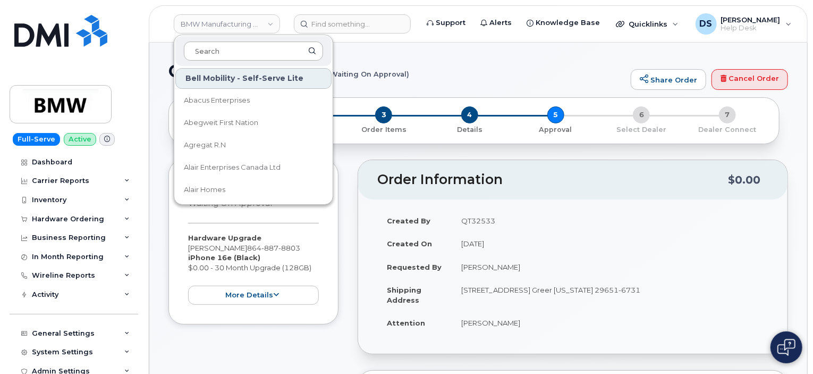
click at [232, 54] on input at bounding box center [253, 50] width 139 height 19
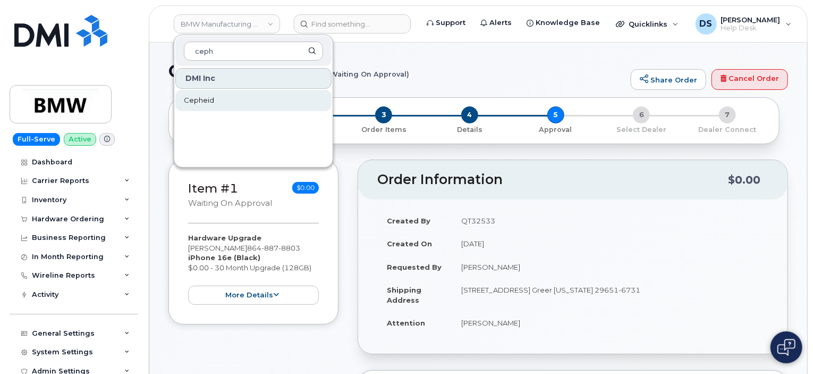
type input "ceph"
click at [213, 103] on link "Cepheid" at bounding box center [253, 100] width 156 height 21
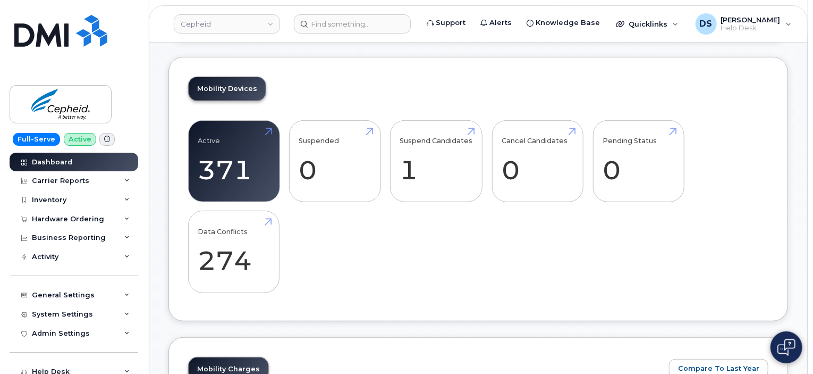
scroll to position [216, 0]
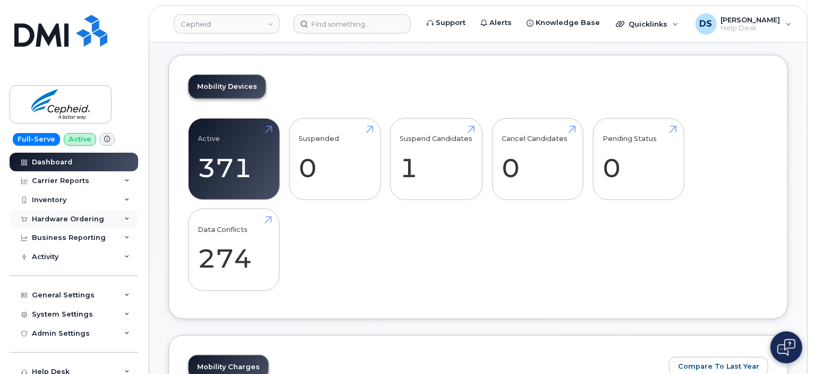
click at [119, 216] on div "Hardware Ordering" at bounding box center [74, 218] width 129 height 19
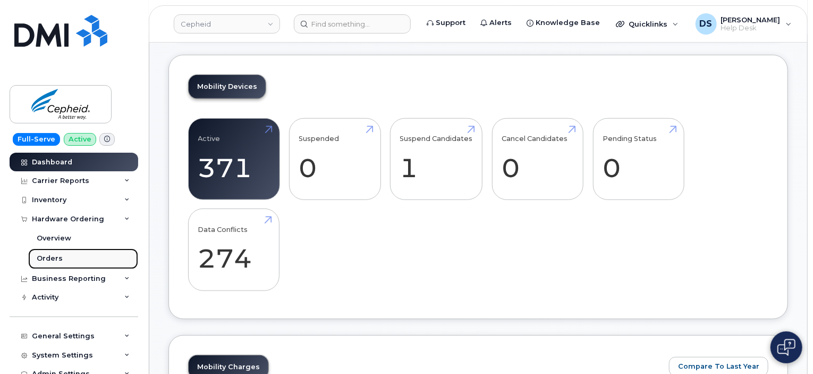
click at [61, 257] on link "Orders" at bounding box center [83, 258] width 110 height 20
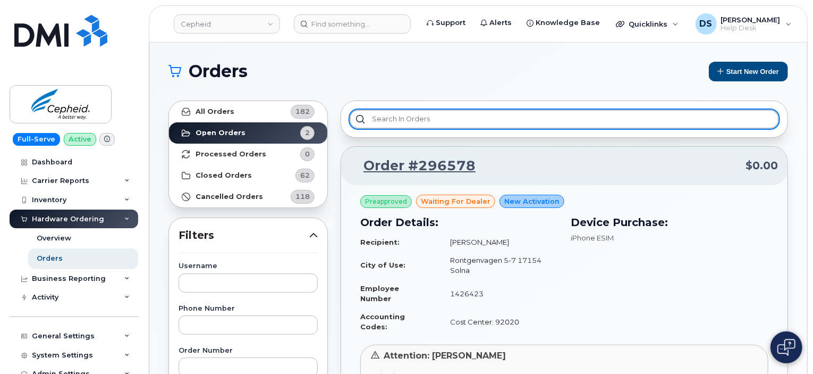
click at [430, 116] on input "text" at bounding box center [564, 118] width 429 height 19
type input "sp"
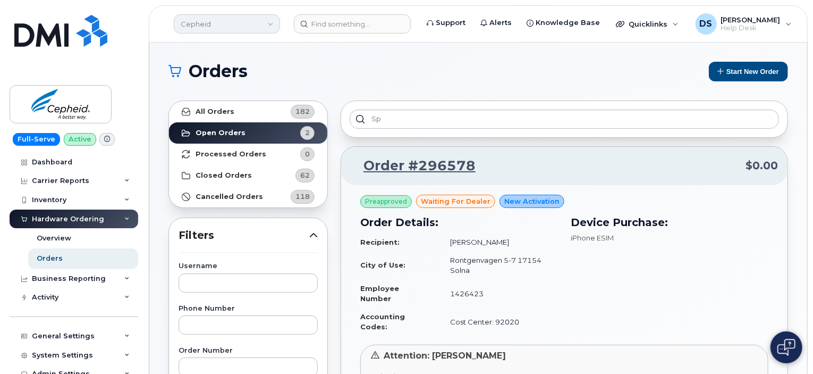
click at [266, 23] on link "Cepheid" at bounding box center [227, 23] width 106 height 19
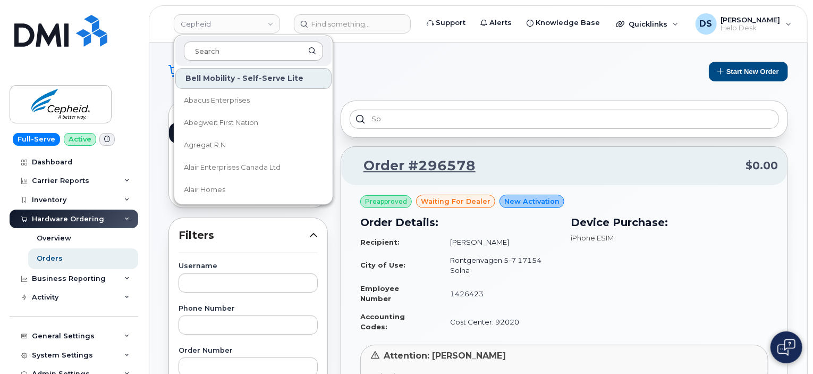
click at [229, 53] on input at bounding box center [253, 50] width 139 height 19
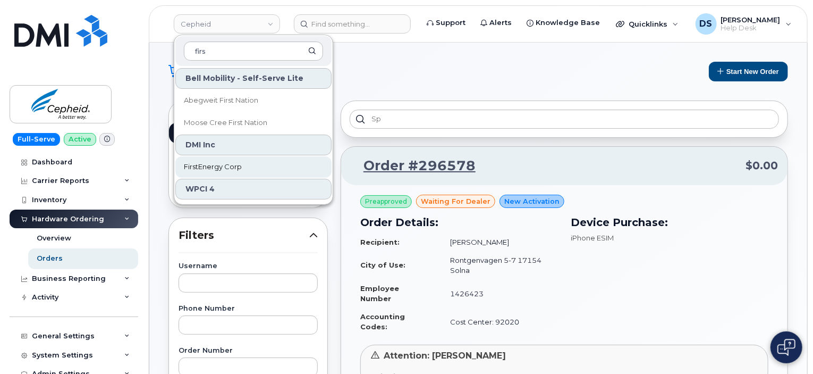
type input "firs"
click at [197, 162] on span "FirstEnergy Corp" at bounding box center [213, 167] width 58 height 11
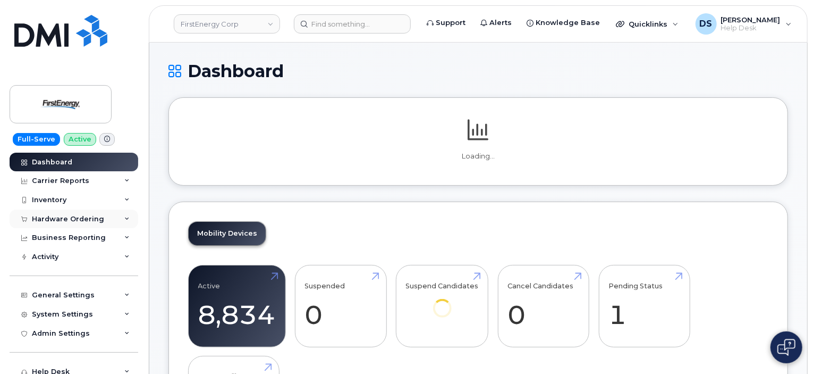
click at [124, 216] on icon at bounding box center [126, 218] width 5 height 5
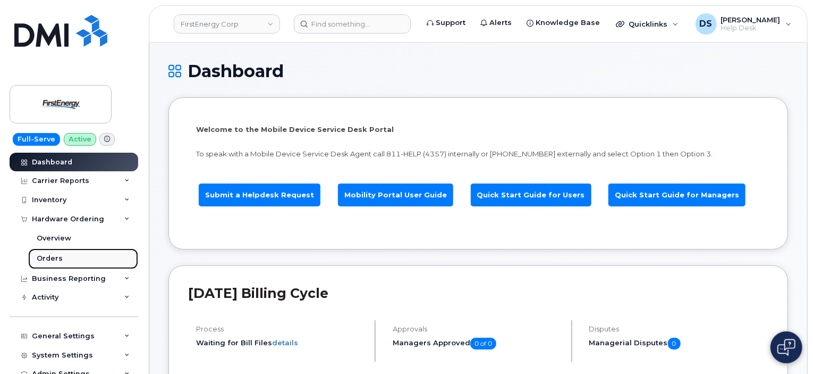
click at [58, 257] on div "Orders" at bounding box center [50, 258] width 26 height 10
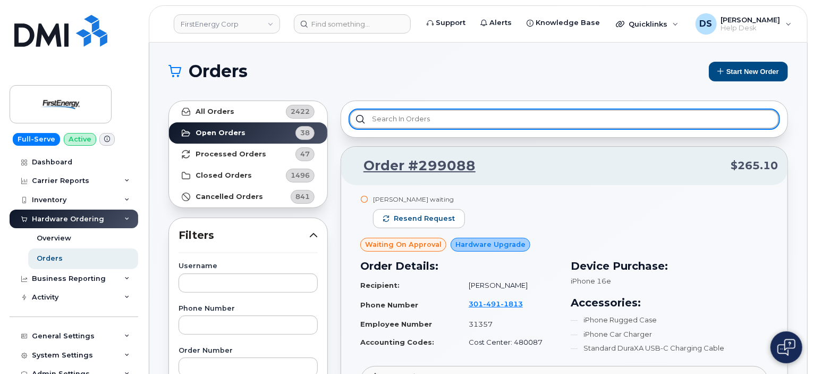
click at [379, 113] on input "text" at bounding box center [564, 118] width 429 height 19
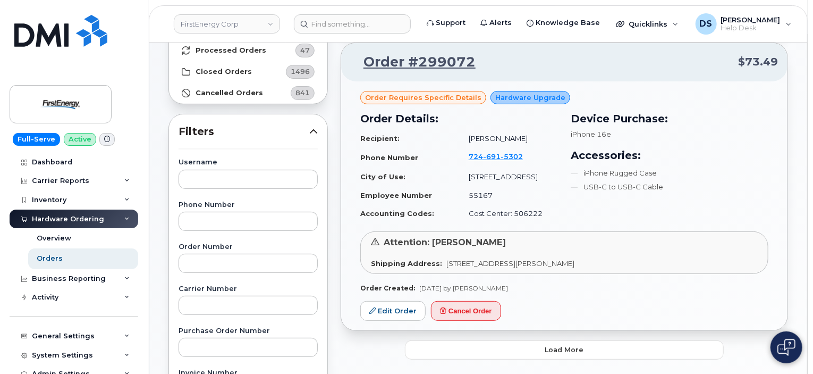
scroll to position [124, 0]
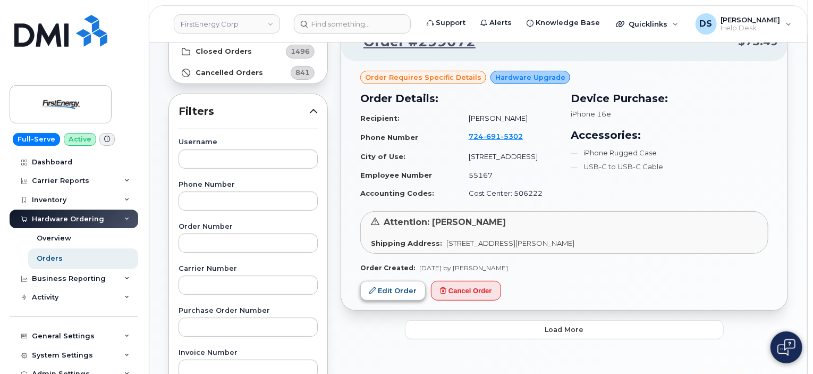
type input "spec"
click at [393, 289] on link "Edit Order" at bounding box center [392, 291] width 65 height 20
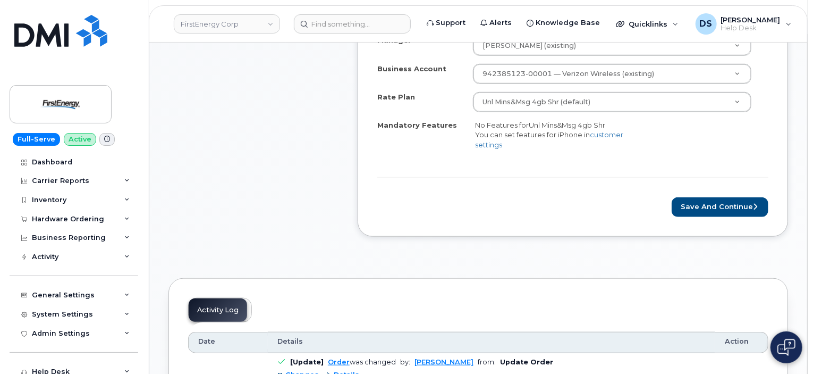
scroll to position [417, 0]
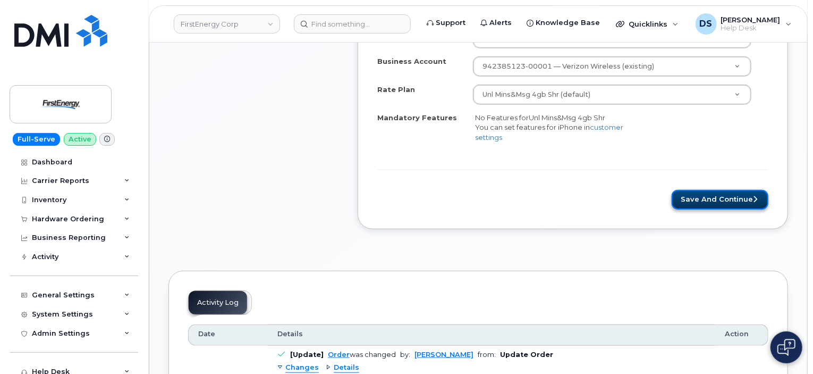
click at [704, 200] on button "Save and Continue" at bounding box center [720, 200] width 97 height 20
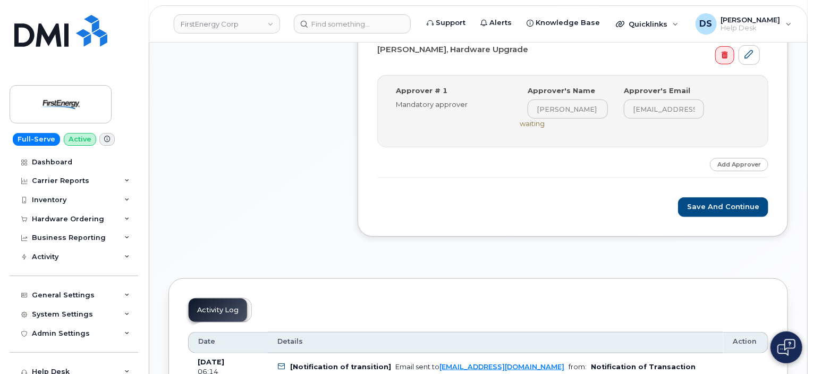
scroll to position [323, 0]
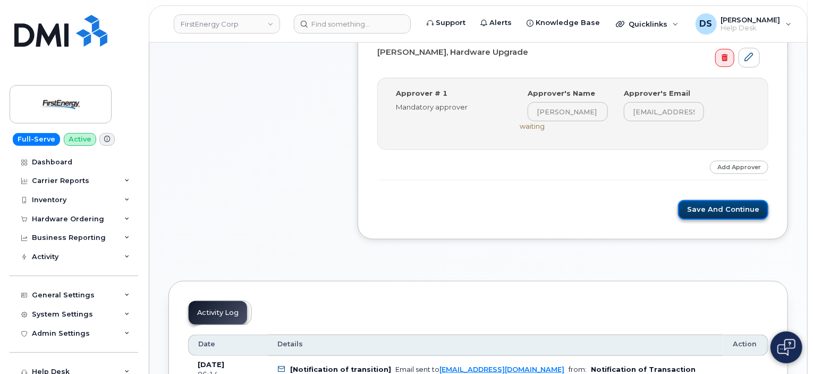
click at [721, 207] on button "Save and Continue" at bounding box center [723, 210] width 90 height 20
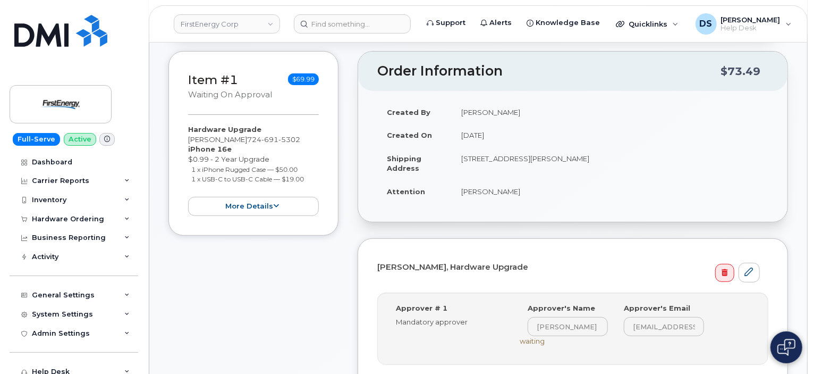
scroll to position [70, 0]
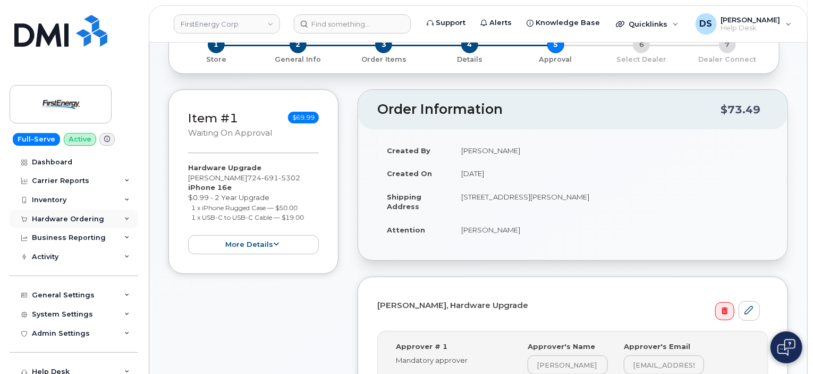
click at [120, 214] on div "Hardware Ordering" at bounding box center [74, 218] width 129 height 19
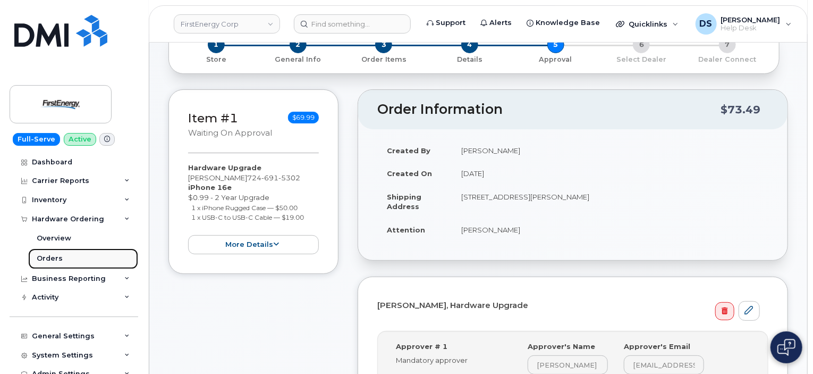
click at [44, 255] on div "Orders" at bounding box center [50, 258] width 26 height 10
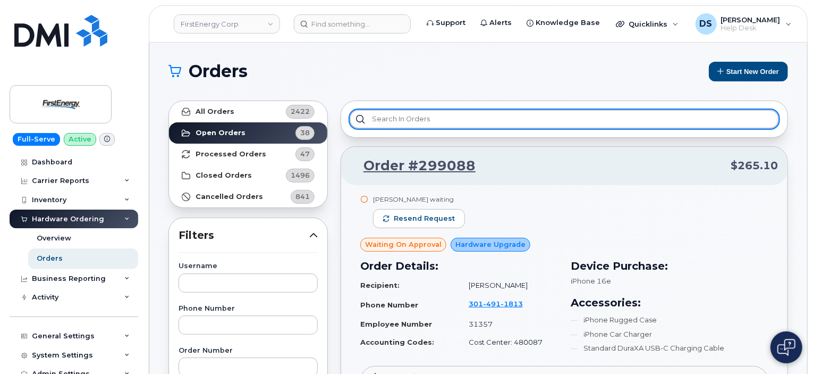
click at [430, 119] on input "text" at bounding box center [564, 118] width 429 height 19
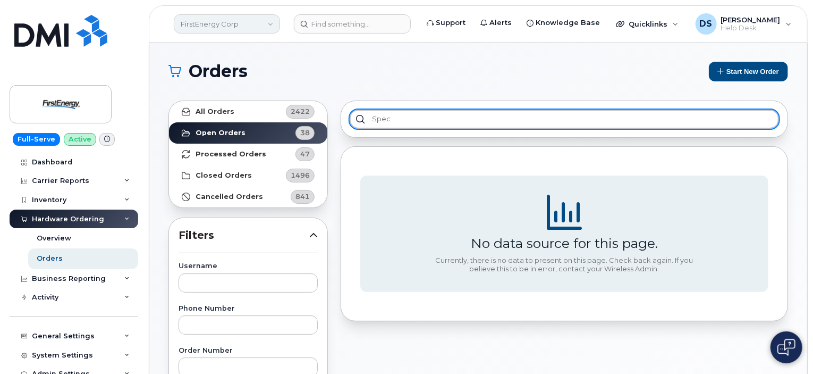
type input "spec"
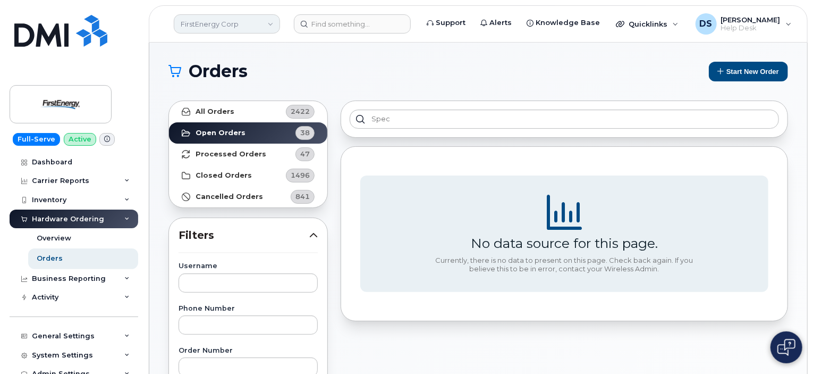
click at [189, 22] on link "FirstEnergy Corp" at bounding box center [227, 23] width 106 height 19
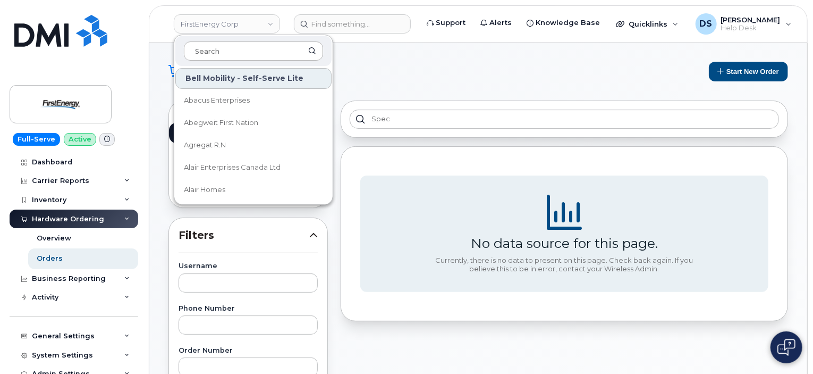
click at [200, 47] on input at bounding box center [253, 50] width 139 height 19
type input "kie"
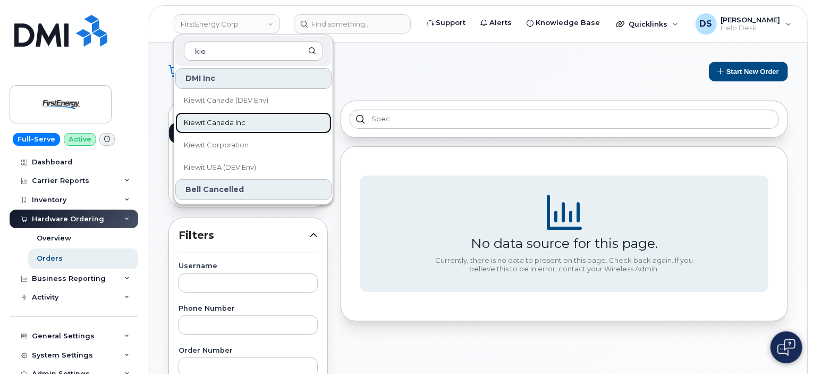
click at [230, 124] on span "Kiewit Canada Inc" at bounding box center [215, 122] width 62 height 11
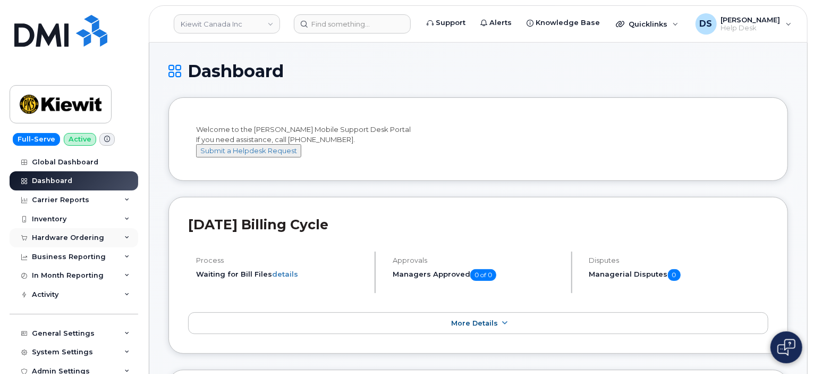
click at [124, 235] on icon at bounding box center [126, 237] width 5 height 5
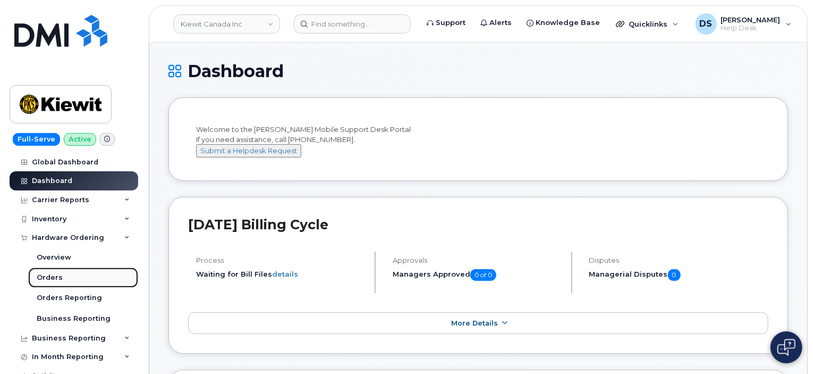
click at [51, 280] on div "Orders" at bounding box center [50, 278] width 26 height 10
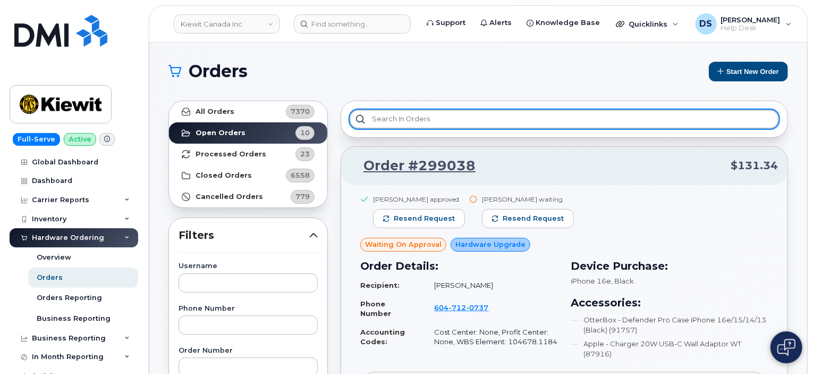
click at [423, 116] on input "text" at bounding box center [564, 118] width 429 height 19
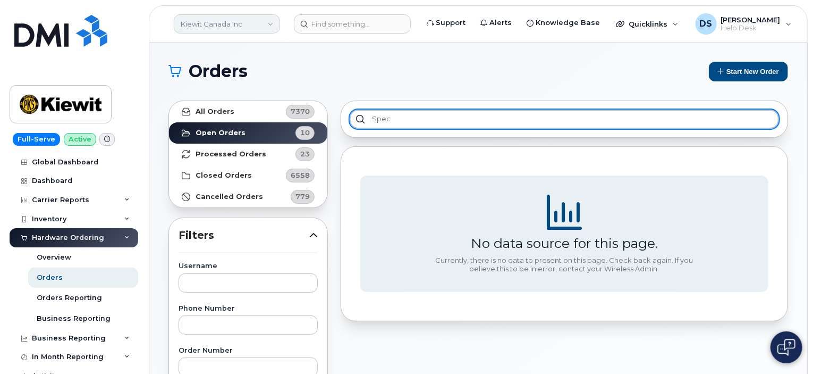
type input "spec"
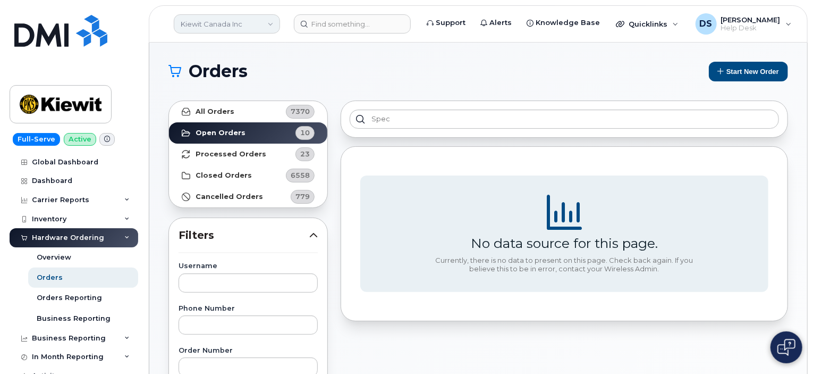
click at [259, 25] on link "Kiewit Canada Inc" at bounding box center [227, 23] width 106 height 19
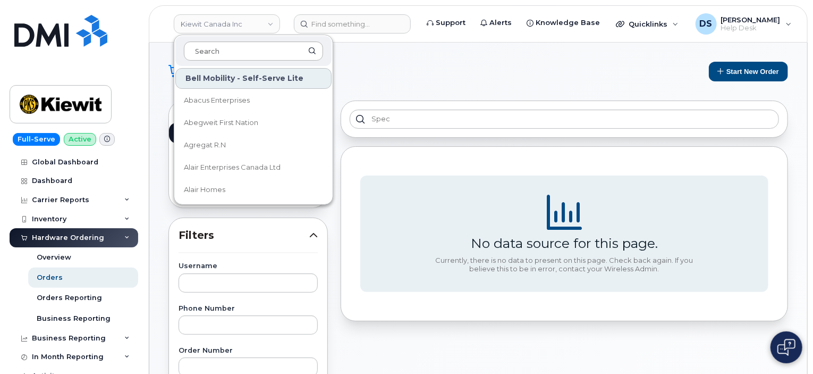
click at [244, 50] on input at bounding box center [253, 50] width 139 height 19
type input "kie"
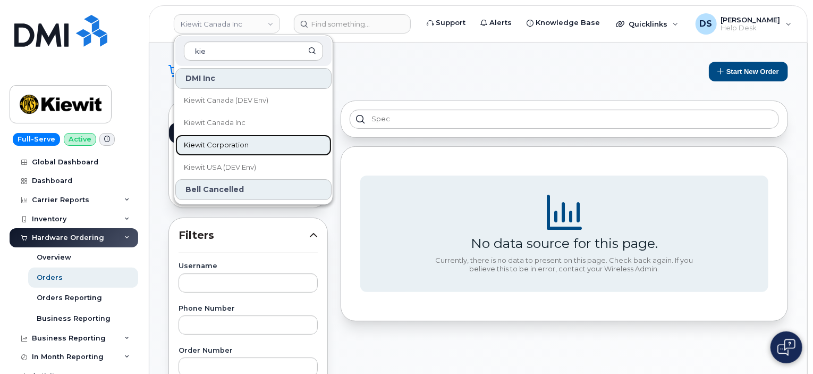
click at [233, 142] on span "Kiewit Corporation" at bounding box center [216, 145] width 65 height 11
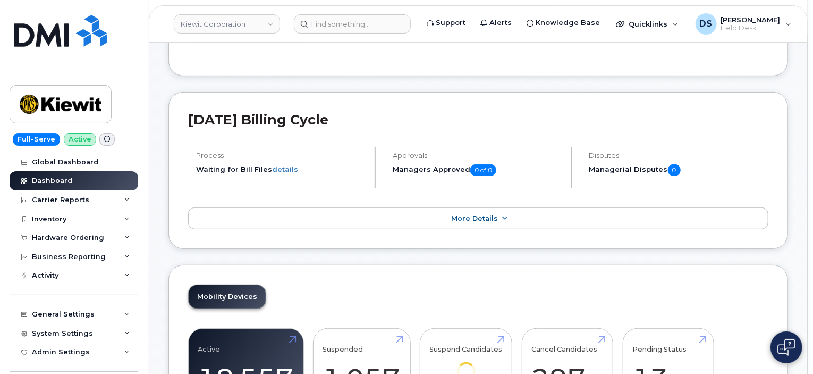
scroll to position [156, 0]
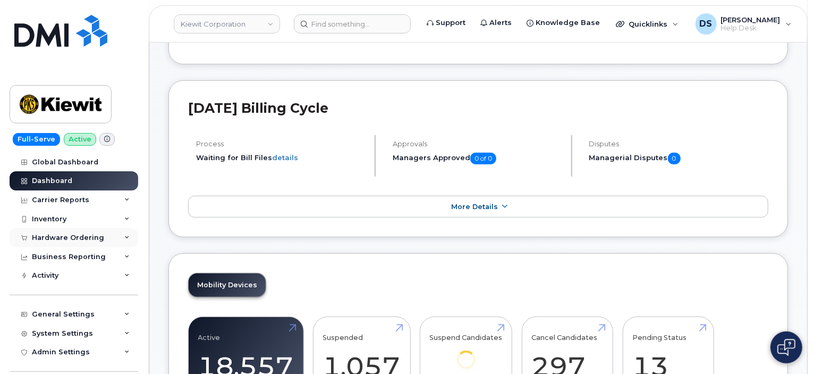
click at [124, 238] on icon at bounding box center [126, 237] width 5 height 5
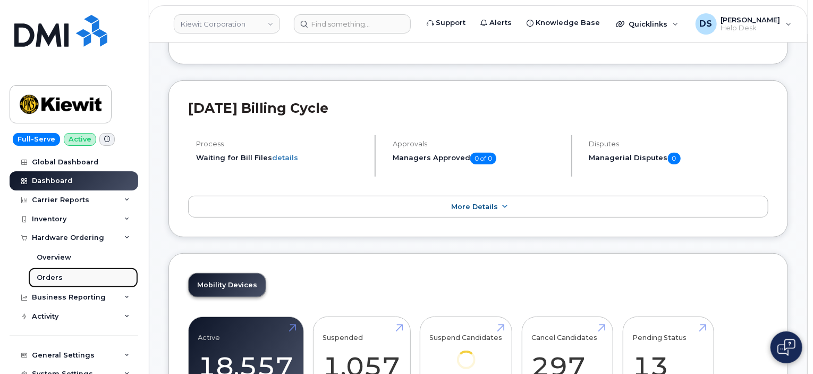
click at [73, 274] on link "Orders" at bounding box center [83, 277] width 110 height 20
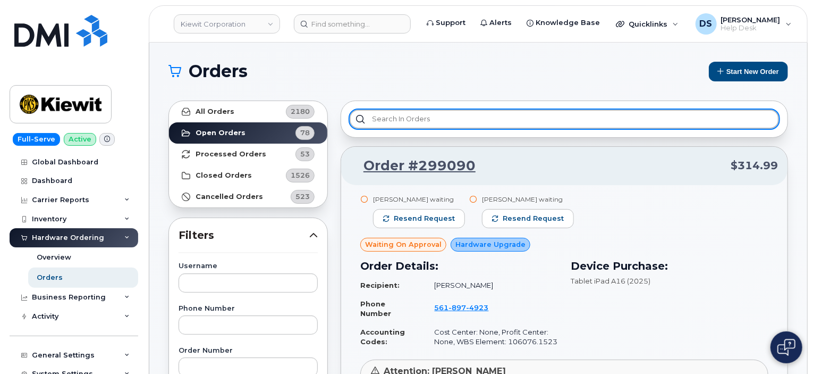
click at [438, 117] on input "text" at bounding box center [564, 118] width 429 height 19
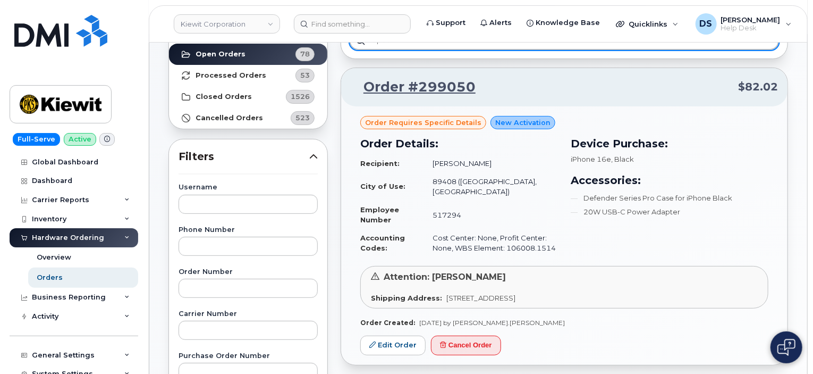
scroll to position [80, 0]
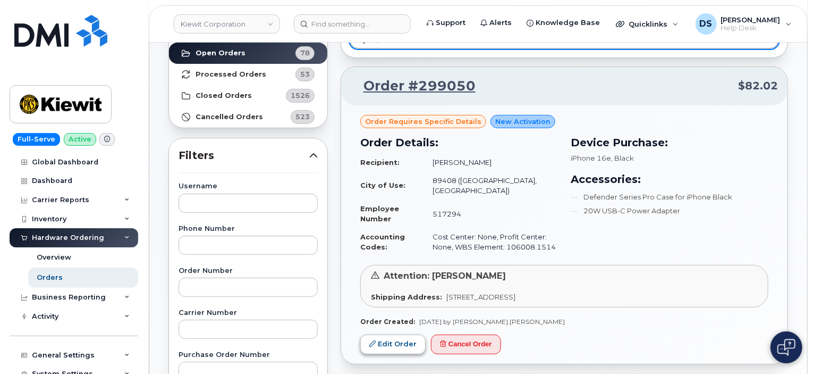
type input "spec"
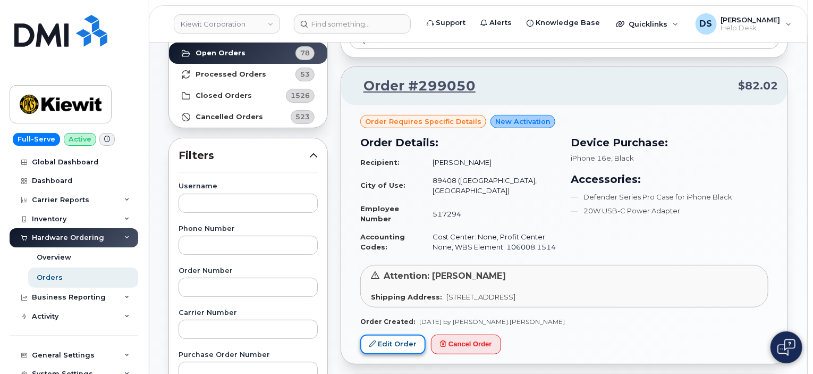
click at [411, 334] on link "Edit Order" at bounding box center [392, 344] width 65 height 20
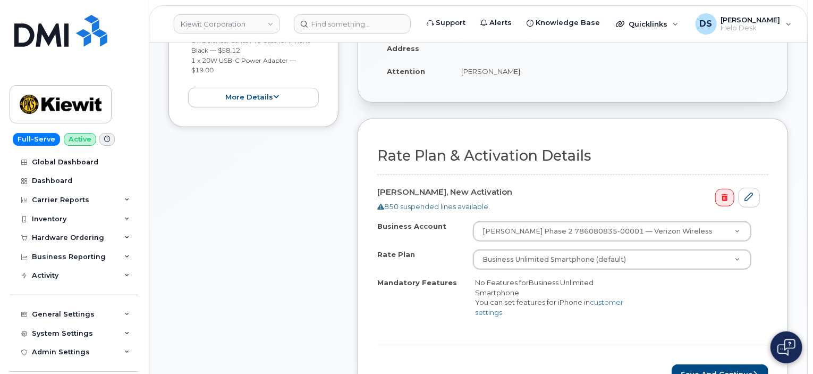
scroll to position [328, 0]
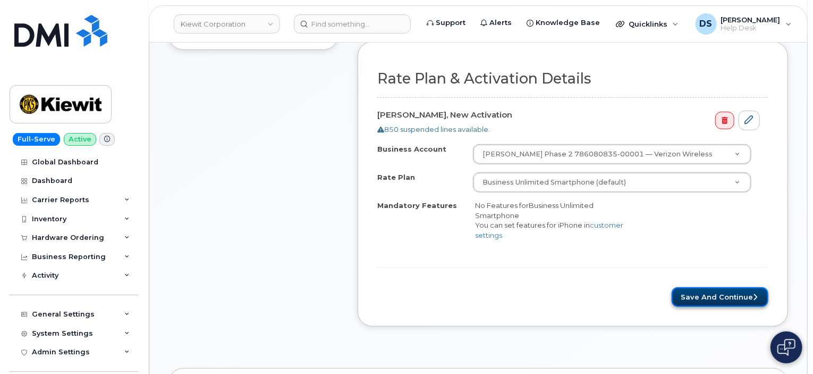
click at [711, 289] on button "Save and Continue" at bounding box center [720, 297] width 97 height 20
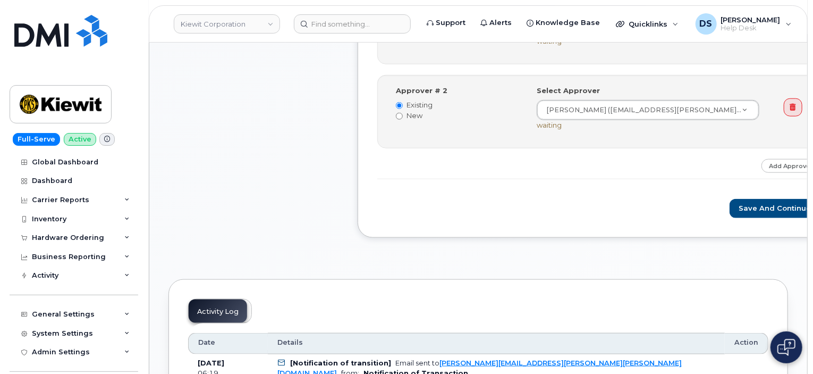
scroll to position [505, 0]
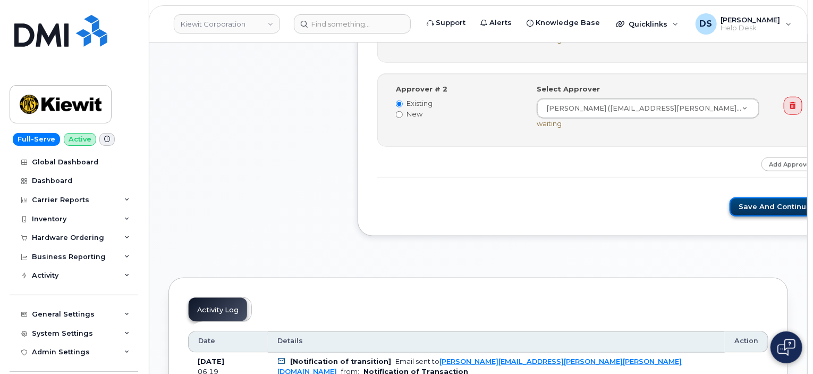
click at [730, 208] on button "Save and Continue" at bounding box center [775, 207] width 90 height 20
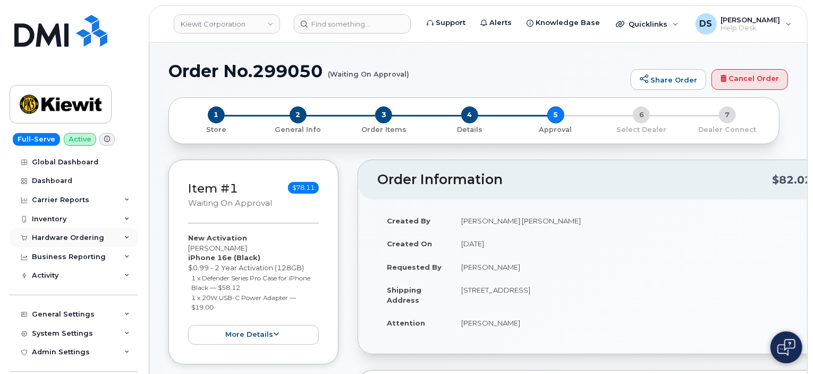
click at [86, 234] on div "Hardware Ordering" at bounding box center [68, 237] width 72 height 9
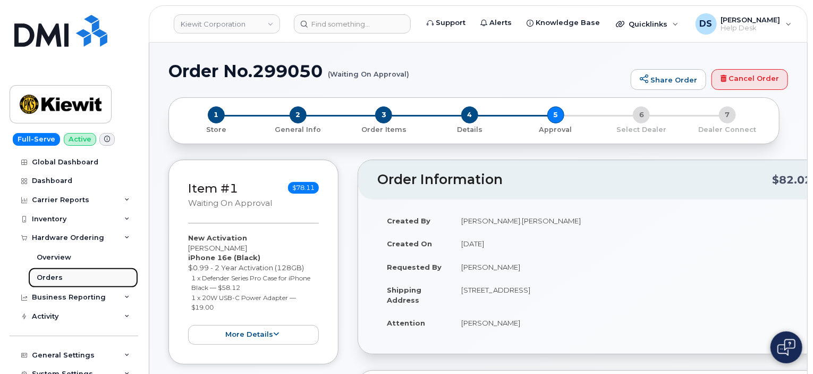
click at [54, 277] on div "Orders" at bounding box center [50, 278] width 26 height 10
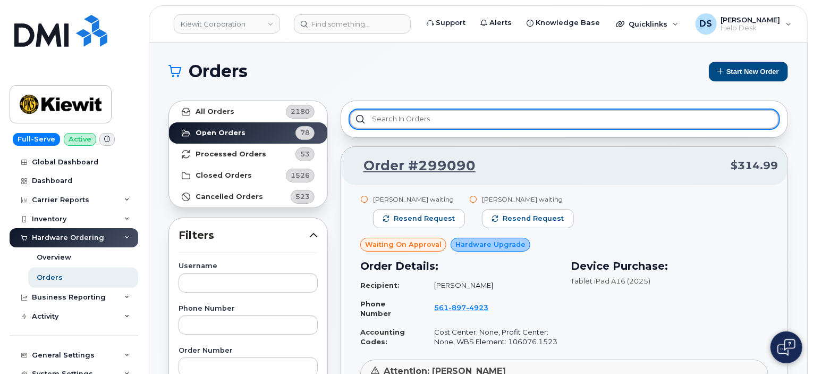
click at [404, 121] on input "text" at bounding box center [564, 118] width 429 height 19
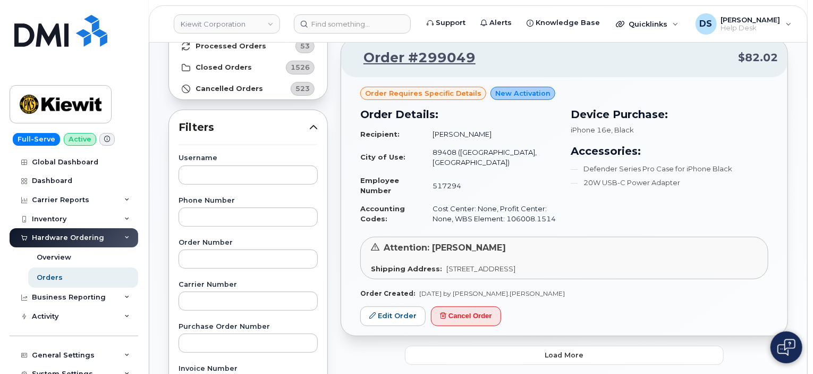
scroll to position [147, 0]
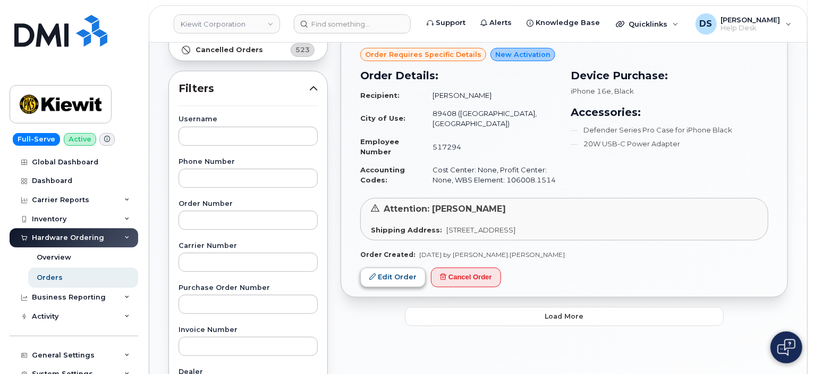
type input "spec"
click at [400, 267] on link "Edit Order" at bounding box center [392, 277] width 65 height 20
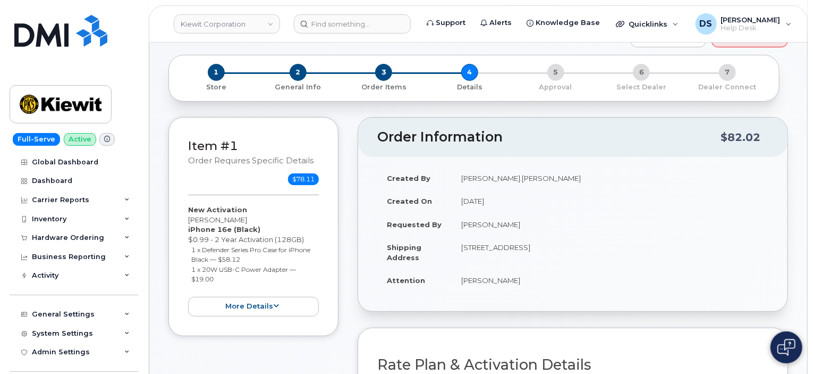
scroll to position [37, 0]
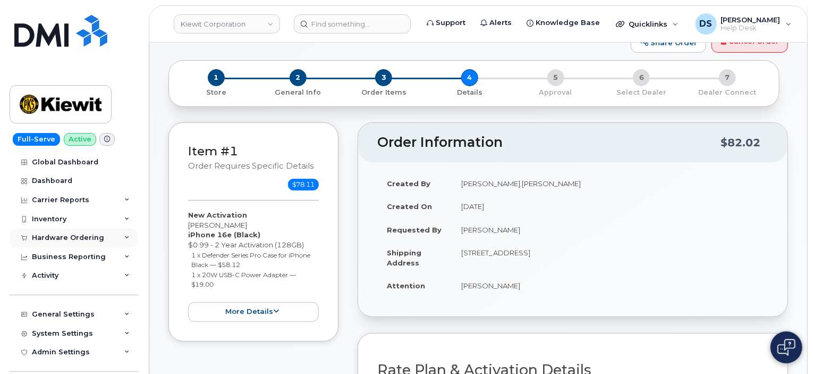
click at [120, 235] on div "Hardware Ordering" at bounding box center [74, 237] width 129 height 19
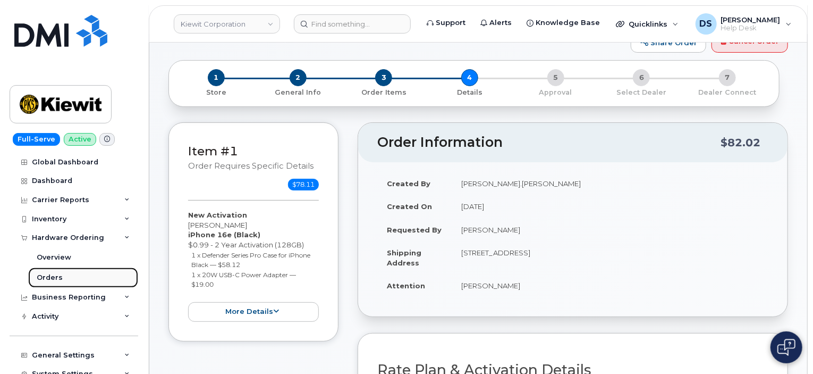
click at [70, 275] on link "Orders" at bounding box center [83, 277] width 110 height 20
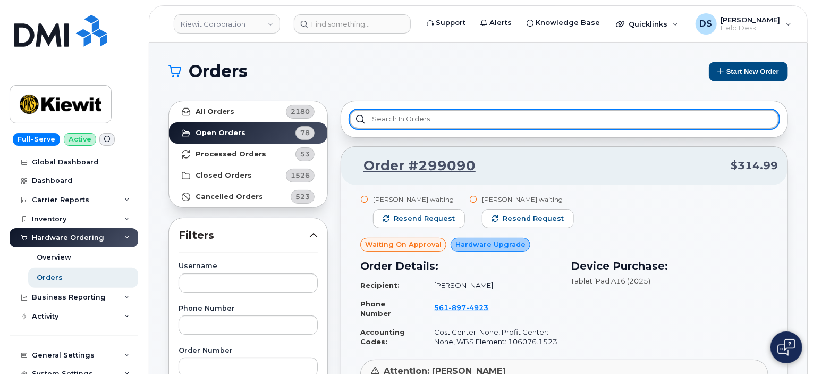
click at [462, 118] on input "text" at bounding box center [564, 118] width 429 height 19
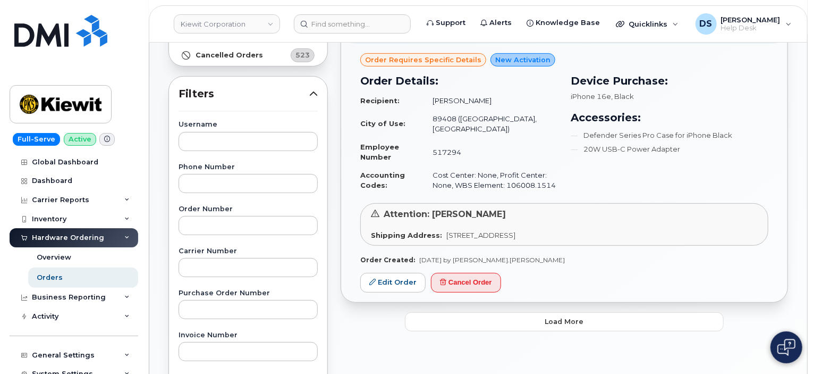
scroll to position [181, 0]
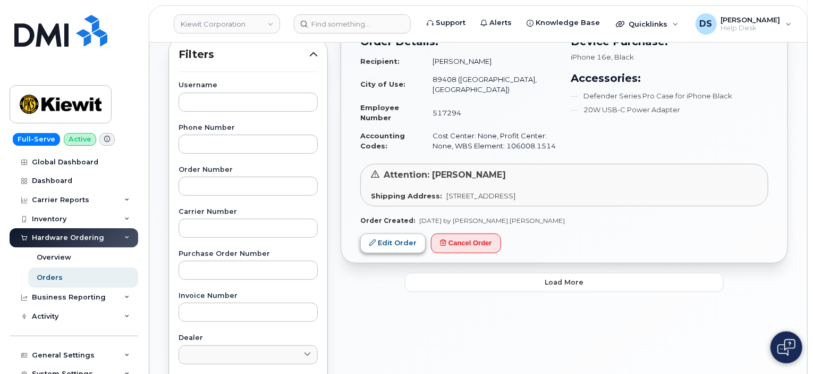
type input "spe"
click at [400, 235] on link "Edit Order" at bounding box center [392, 243] width 65 height 20
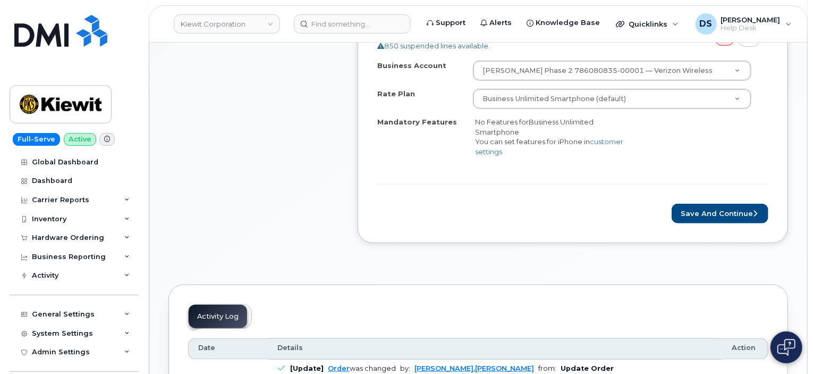
scroll to position [426, 0]
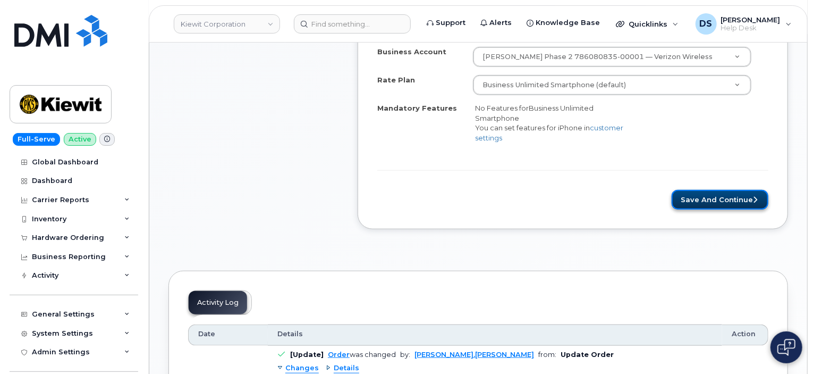
click at [719, 196] on button "Save and Continue" at bounding box center [720, 200] width 97 height 20
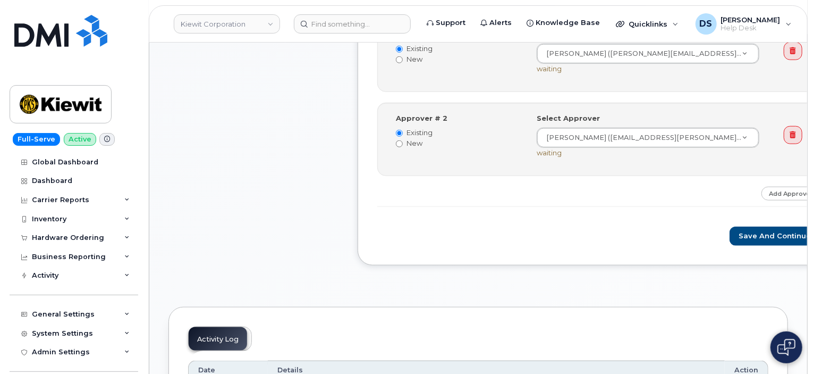
scroll to position [487, 0]
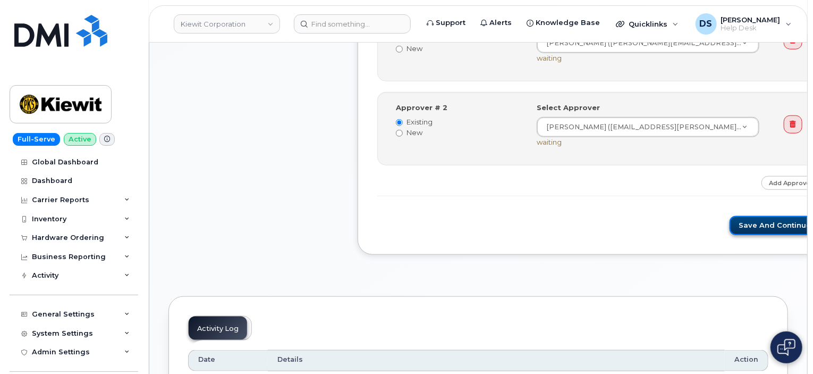
click at [730, 225] on button "Save and Continue" at bounding box center [775, 226] width 90 height 20
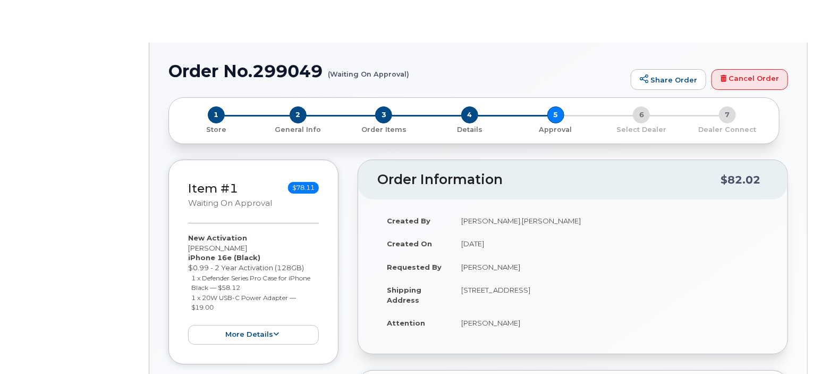
radio input "true"
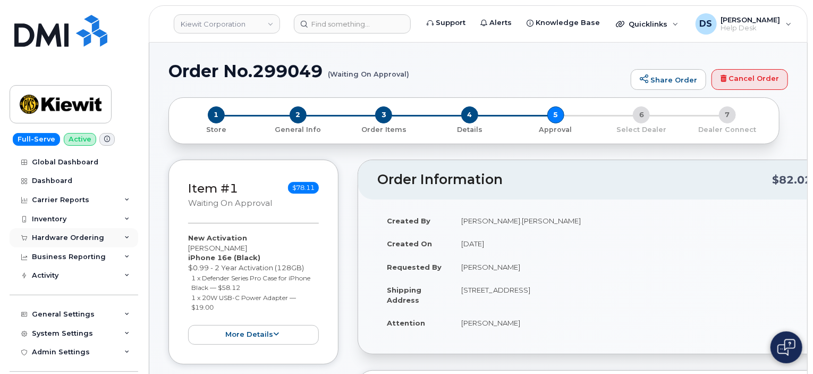
click at [126, 235] on div "Hardware Ordering" at bounding box center [74, 237] width 129 height 19
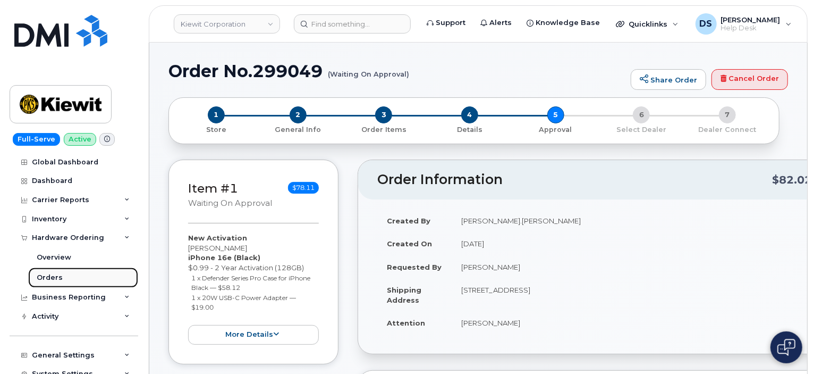
click at [60, 278] on div "Orders" at bounding box center [50, 278] width 26 height 10
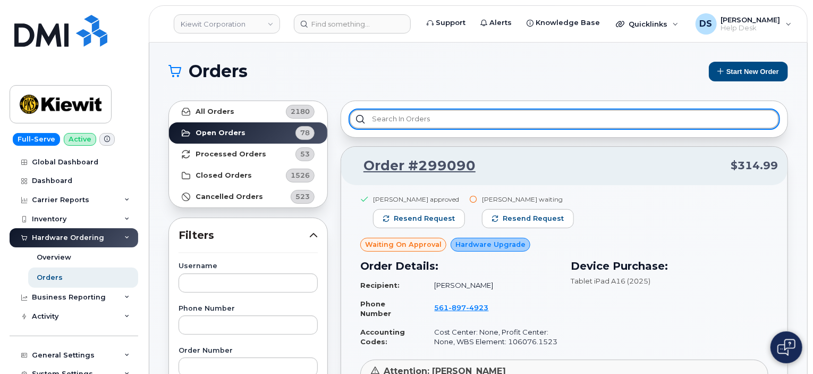
click at [411, 116] on input "text" at bounding box center [564, 118] width 429 height 19
type input "s"
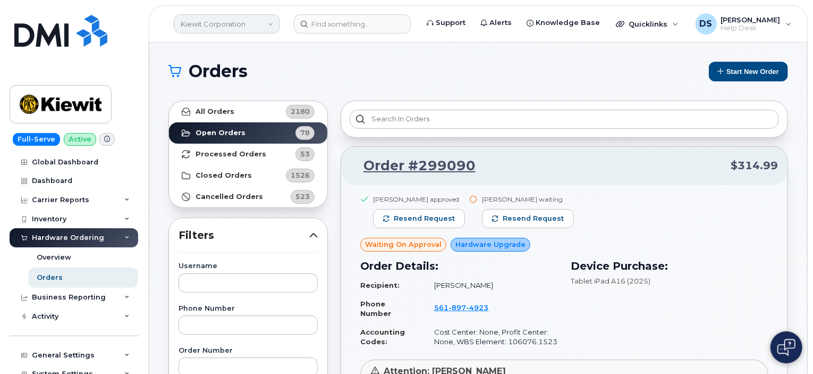
click at [268, 21] on link "Kiewit Corporation" at bounding box center [227, 23] width 106 height 19
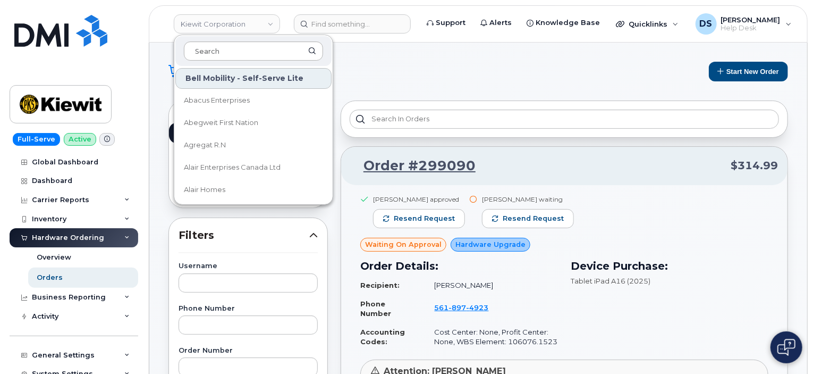
click at [236, 50] on input at bounding box center [253, 50] width 139 height 19
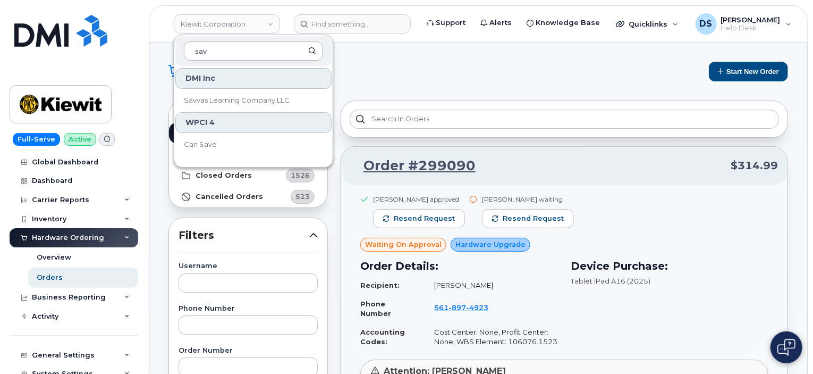
type input "savv"
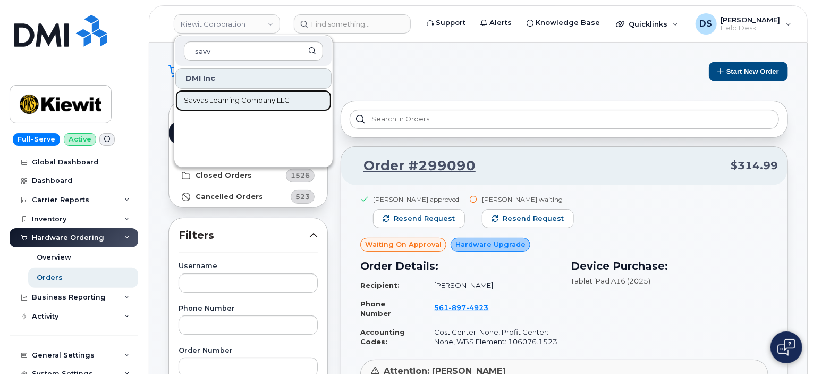
click at [227, 98] on span "Savvas Learning Company LLC" at bounding box center [237, 100] width 106 height 11
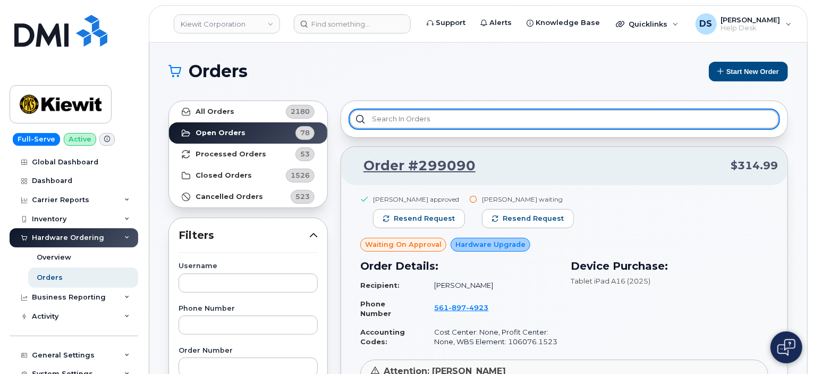
click at [411, 117] on input "text" at bounding box center [564, 118] width 429 height 19
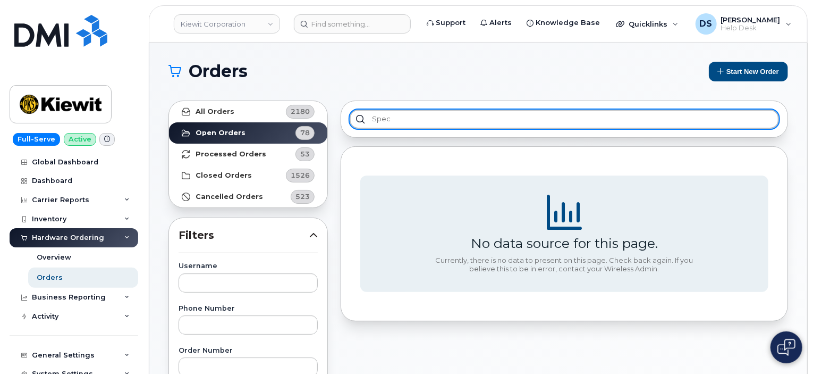
type input "spec"
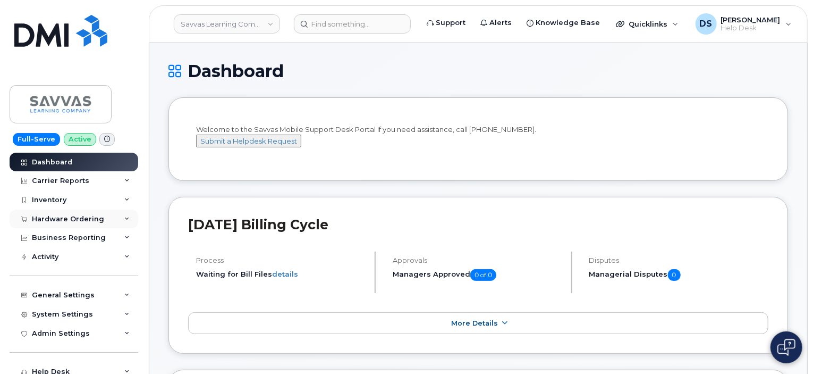
click at [124, 216] on icon at bounding box center [126, 218] width 5 height 5
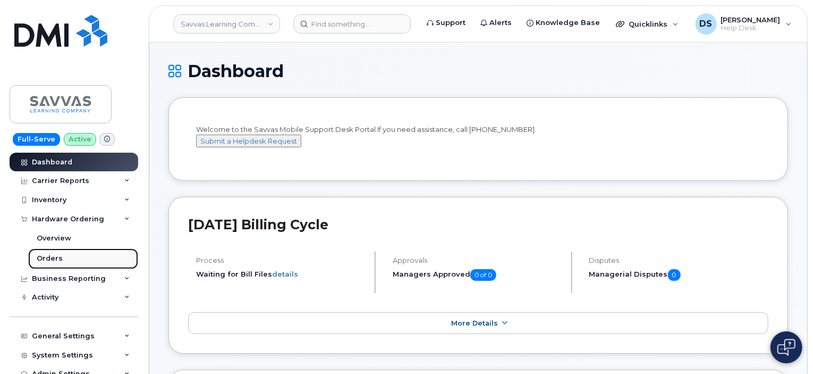
click at [73, 256] on link "Orders" at bounding box center [83, 258] width 110 height 20
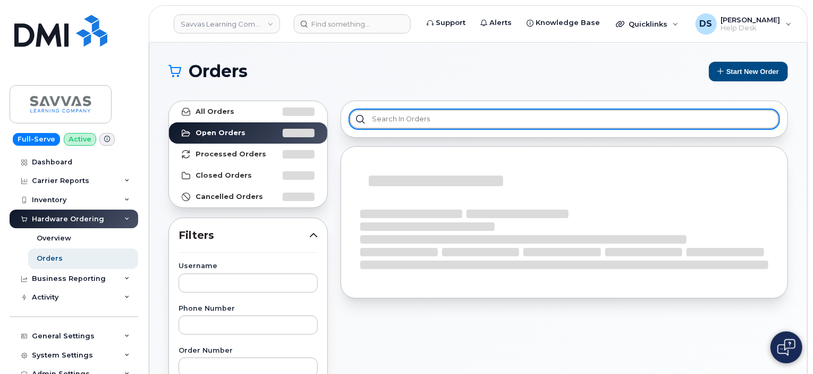
click at [394, 120] on input "text" at bounding box center [564, 118] width 429 height 19
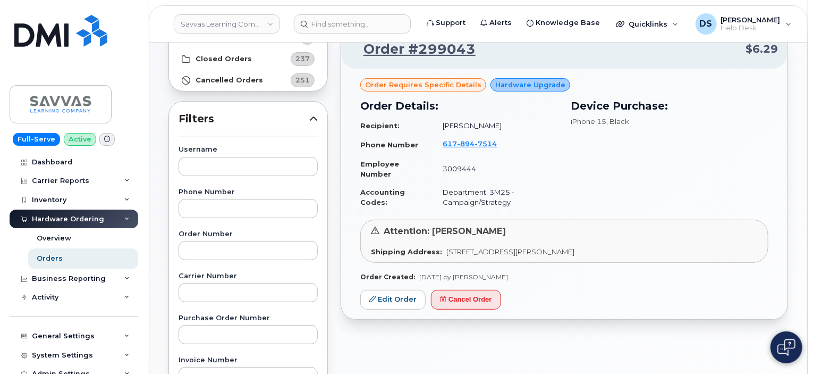
scroll to position [117, 0]
type input "spe"
click at [386, 297] on link "Edit Order" at bounding box center [392, 299] width 65 height 20
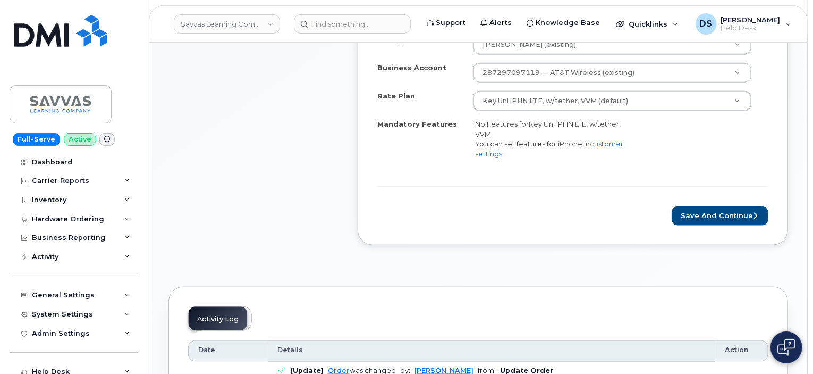
scroll to position [506, 0]
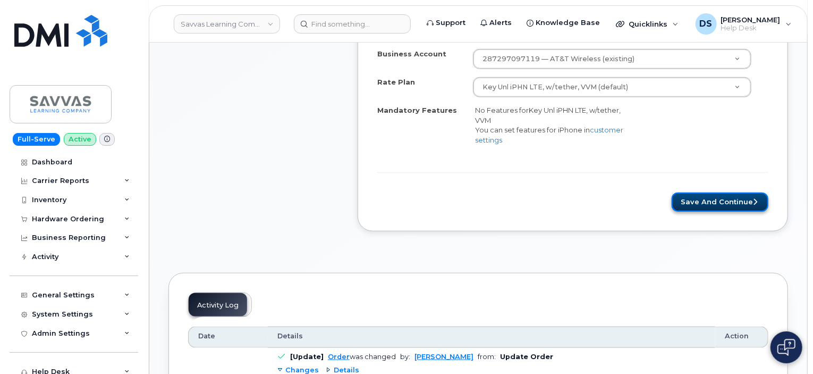
click at [740, 198] on button "Save and Continue" at bounding box center [720, 202] width 97 height 20
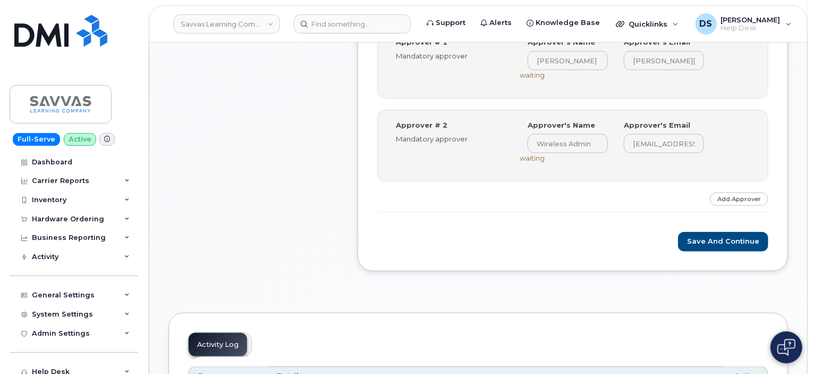
scroll to position [489, 0]
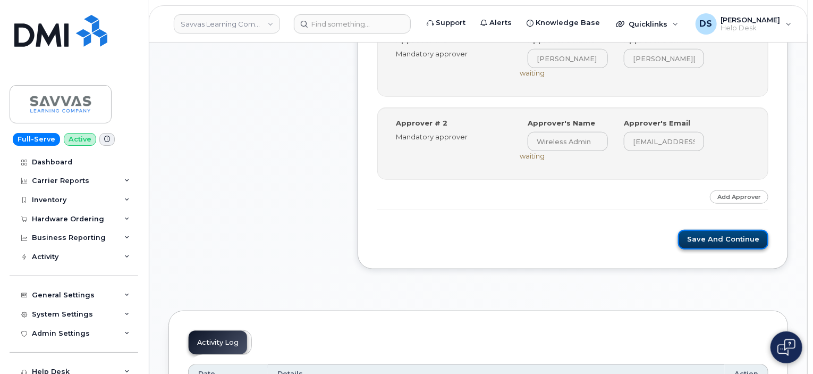
click at [708, 235] on button "Save and Continue" at bounding box center [723, 240] width 90 height 20
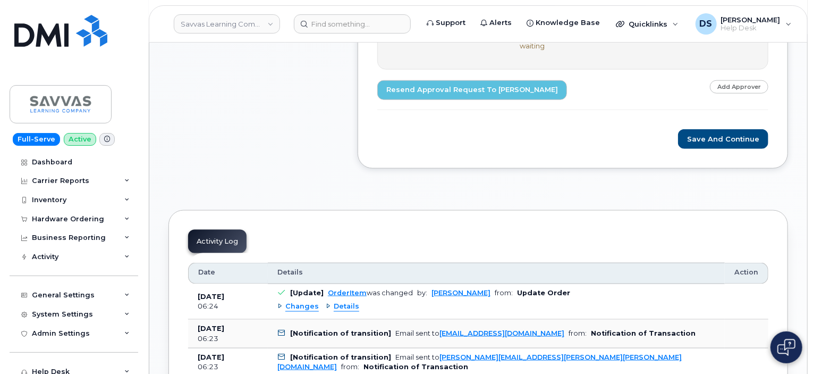
scroll to position [605, 0]
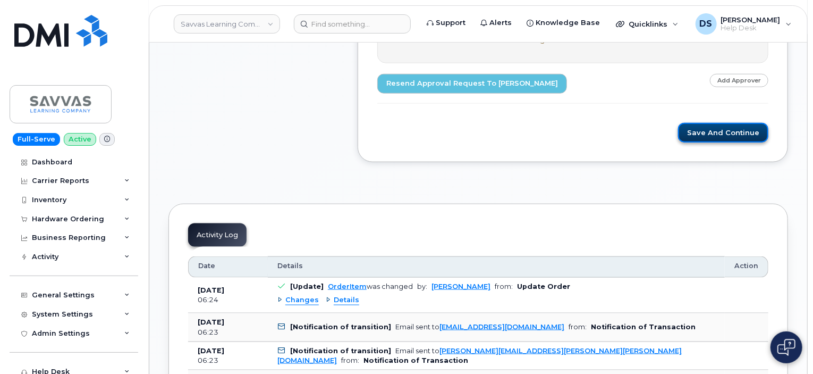
click at [728, 131] on button "Save and Continue" at bounding box center [723, 133] width 90 height 20
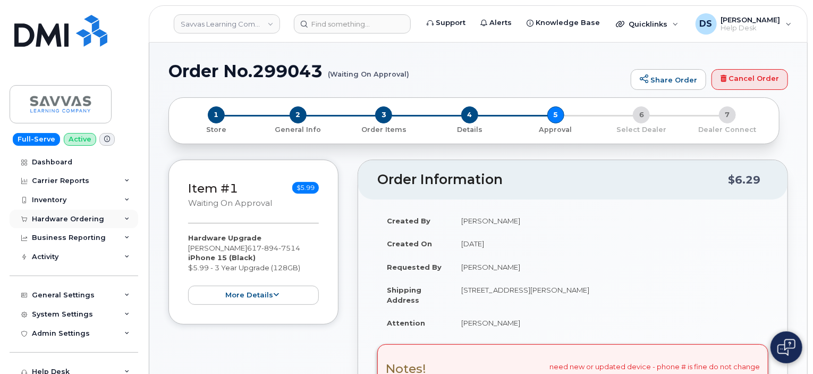
click at [125, 218] on icon at bounding box center [126, 218] width 5 height 5
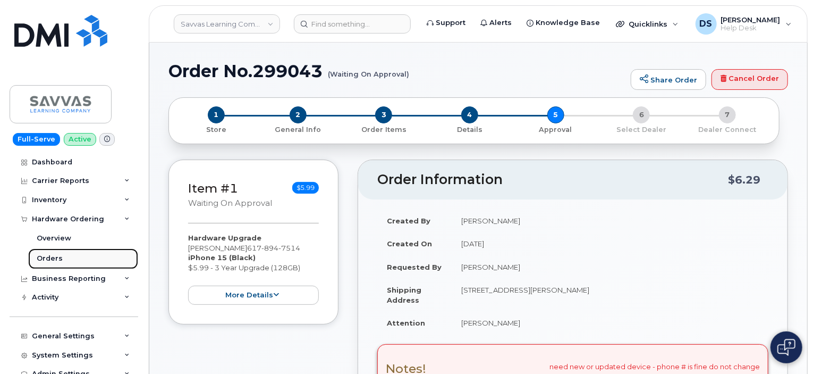
click at [48, 260] on div "Orders" at bounding box center [50, 258] width 26 height 10
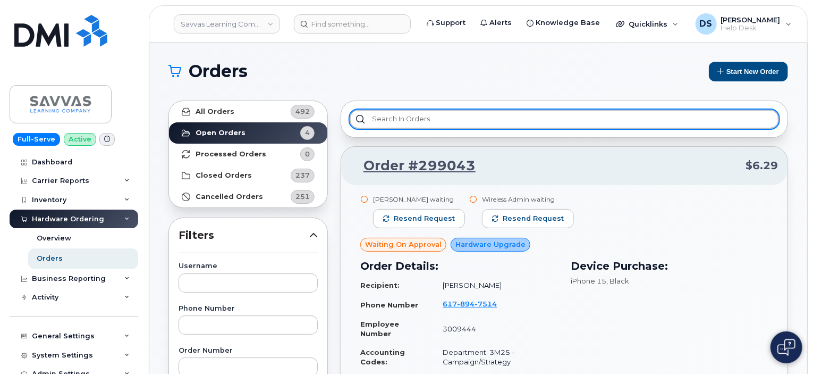
click at [393, 121] on input "text" at bounding box center [564, 118] width 429 height 19
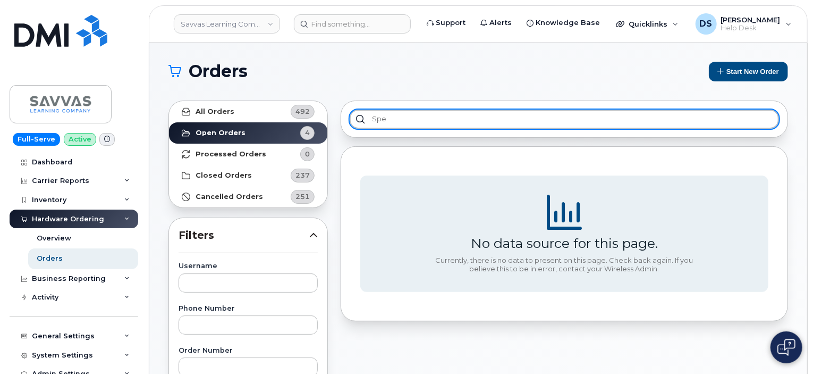
type input "spec"
